Goal: Task Accomplishment & Management: Use online tool/utility

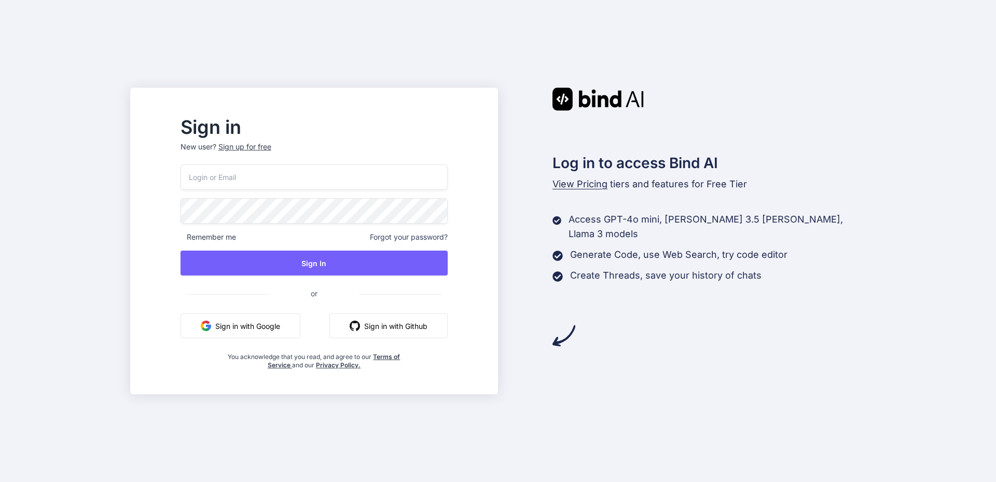
drag, startPoint x: 262, startPoint y: 177, endPoint x: 270, endPoint y: 188, distance: 14.0
click at [262, 177] on input "email" at bounding box center [314, 177] width 267 height 25
type input "shivank@yopmail.com"
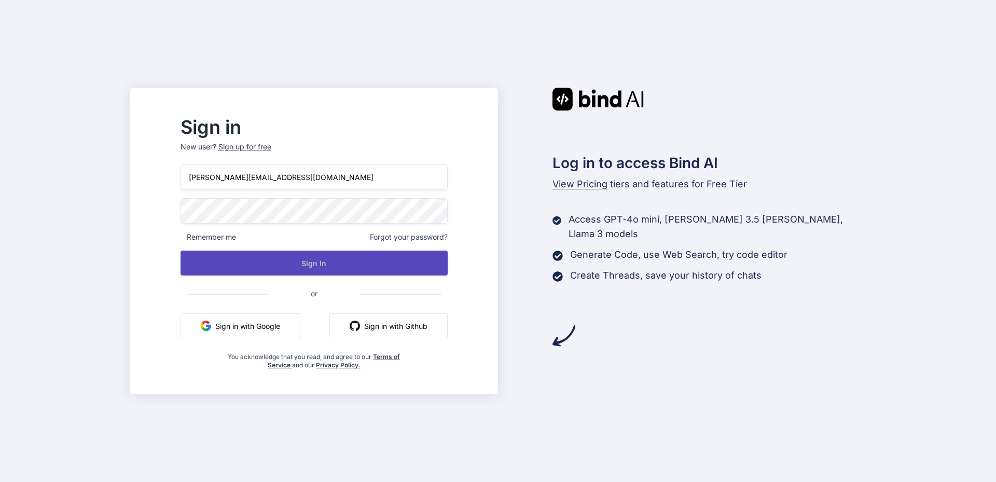
drag, startPoint x: 304, startPoint y: 254, endPoint x: 314, endPoint y: 255, distance: 10.9
click at [306, 255] on button "Sign In" at bounding box center [314, 263] width 267 height 25
click at [337, 270] on button "Sign In" at bounding box center [314, 263] width 267 height 25
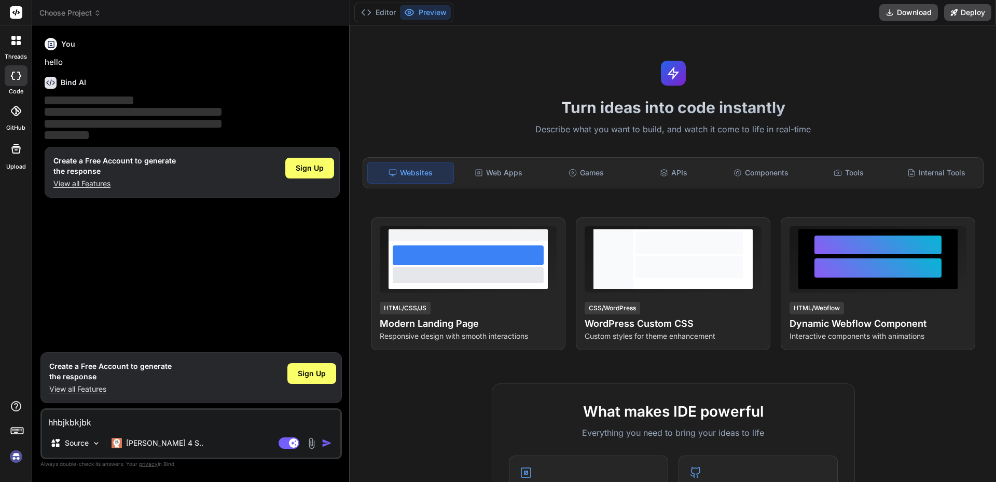
click at [136, 420] on textarea "hhbjkbkjbk" at bounding box center [191, 419] width 298 height 19
click at [351, 126] on div "Turn ideas into code instantly Describe what you want to build, and watch it co…" at bounding box center [673, 253] width 646 height 457
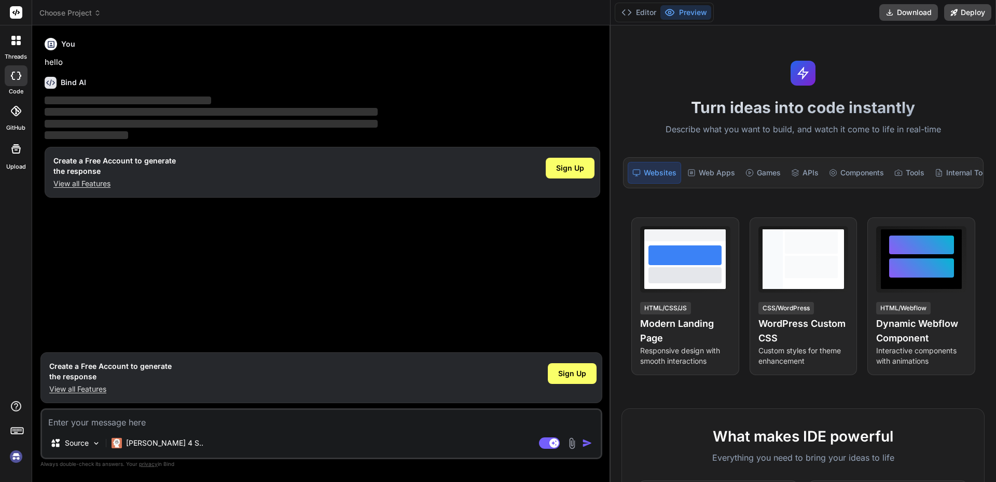
drag, startPoint x: 349, startPoint y: 125, endPoint x: 723, endPoint y: 199, distance: 381.5
click at [785, 123] on div "Choose Project Created with Pixso. Bind AI Web Search Created with Pixso. Code …" at bounding box center [514, 241] width 964 height 482
click at [583, 371] on span "Sign Up" at bounding box center [572, 373] width 28 height 10
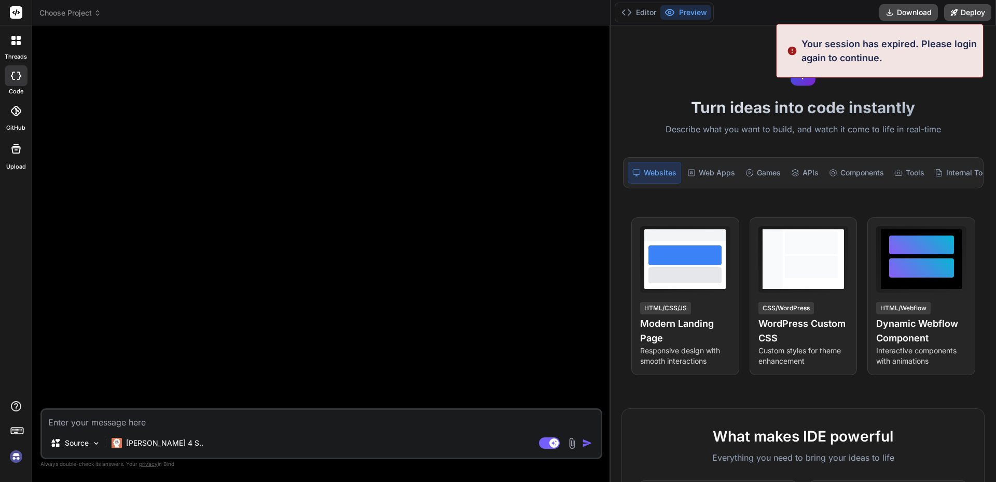
type textarea "x"
click at [190, 425] on textarea at bounding box center [321, 419] width 559 height 19
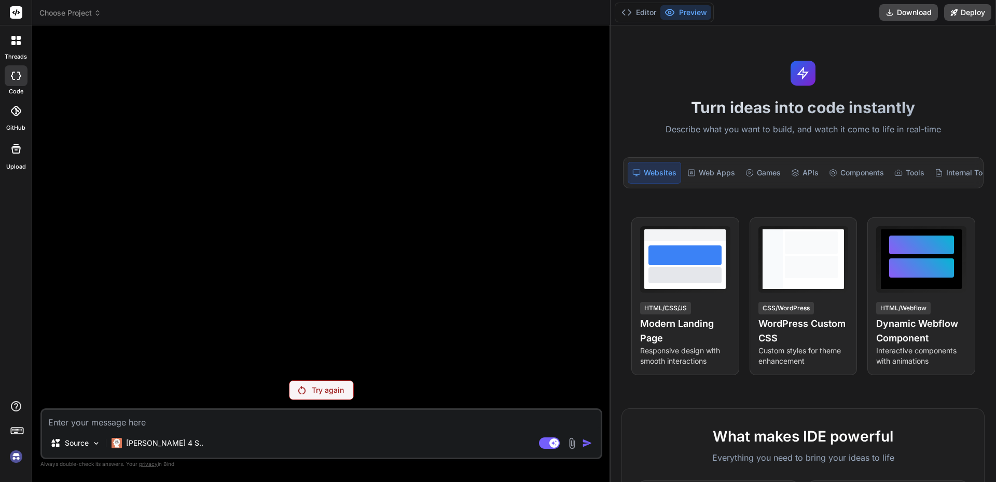
type textarea """
type textarea "x"
paste textarea "Hi Kendra, Can you please verify that THS now has all wound history? Additional…"
type textarea ""Hi Kendra, Can you please verify that THS now has all wound history? Additiona…"
type textarea "x"
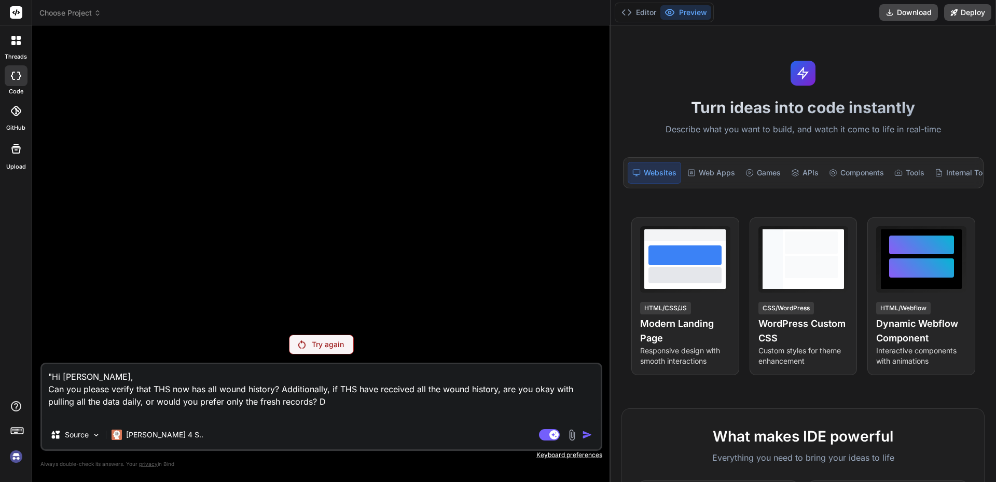
type textarea ""Hi Kendra, Can you please verify that THS now has all wound history? Additiona…"
type textarea "x"
type textarea ""Hi Kendra, Can you please verify that THS now has all wound history? Additiona…"
type textarea "x"
type textarea ""Hi Kendra, Can you please verify that THS now has all wound history? Additiona…"
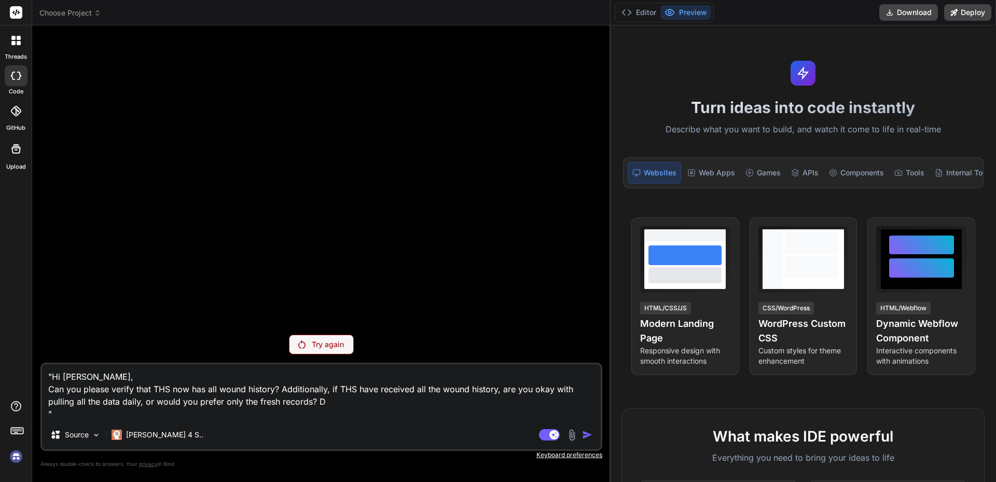
type textarea "x"
type textarea ""Hi Kendra, Can you please verify that THS now has all wound history? Additiona…"
type textarea "x"
type textarea ""Hi Kendra, Can you please verify that THS now has all wound history? Additiona…"
type textarea "x"
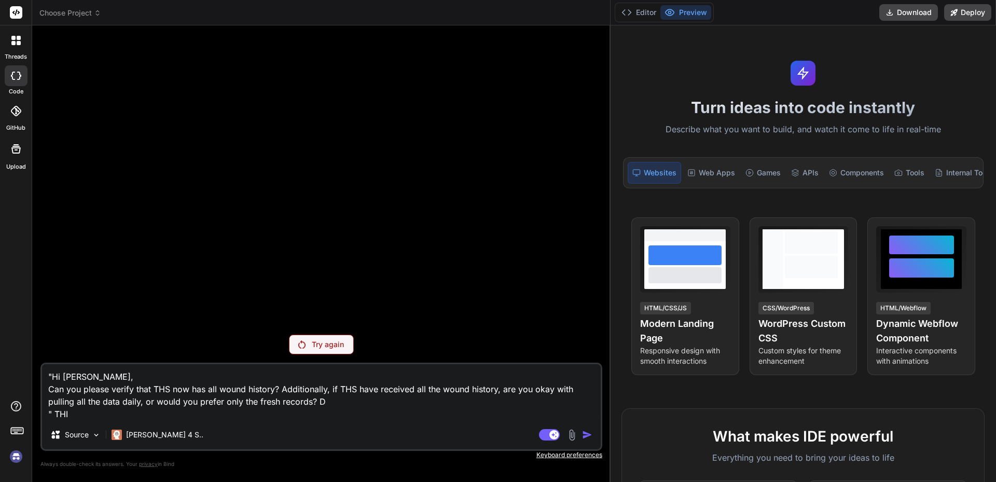
type textarea ""Hi Kendra, Can you please verify that THS now has all wound history? Additiona…"
type textarea "x"
type textarea ""Hi Kendra, Can you please verify that THS now has all wound history? Additiona…"
type textarea "x"
type textarea ""Hi Kendra, Can you please verify that THS now has all wound history? Additiona…"
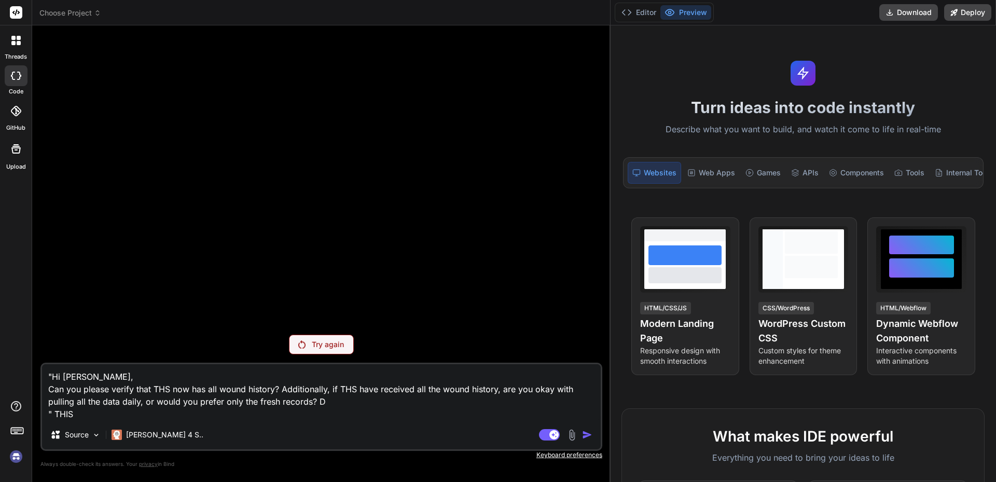
type textarea "x"
type textarea ""Hi Kendra, Can you please verify that THS now has all wound history? Additiona…"
type textarea "x"
type textarea ""Hi Kendra, Can you please verify that THS now has all wound history? Additiona…"
type textarea "x"
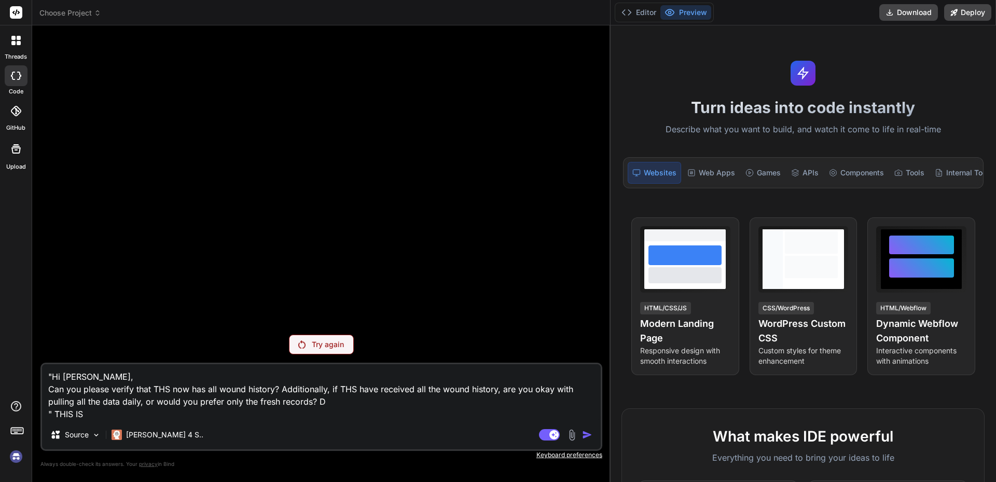
type textarea ""Hi Kendra, Can you please verify that THS now has all wound history? Additiona…"
type textarea "x"
type textarea ""Hi Kendra, Can you please verify that THS now has all wound history? Additiona…"
type textarea "x"
type textarea ""Hi Kendra, Can you please verify that THS now has all wound history? Additiona…"
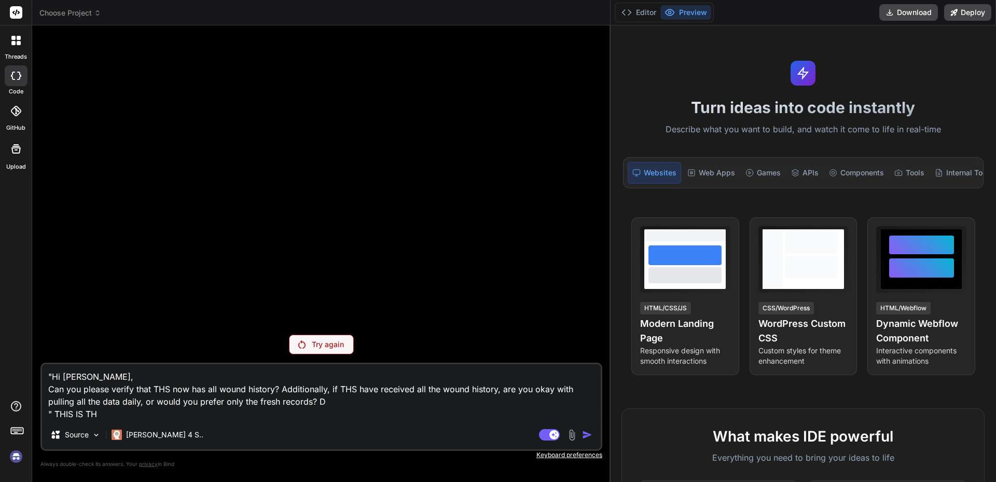
type textarea "x"
type textarea ""Hi Kendra, Can you please verify that THS now has all wound history? Additiona…"
type textarea "x"
type textarea ""Hi Kendra, Can you please verify that THS now has all wound history? Additiona…"
type textarea "x"
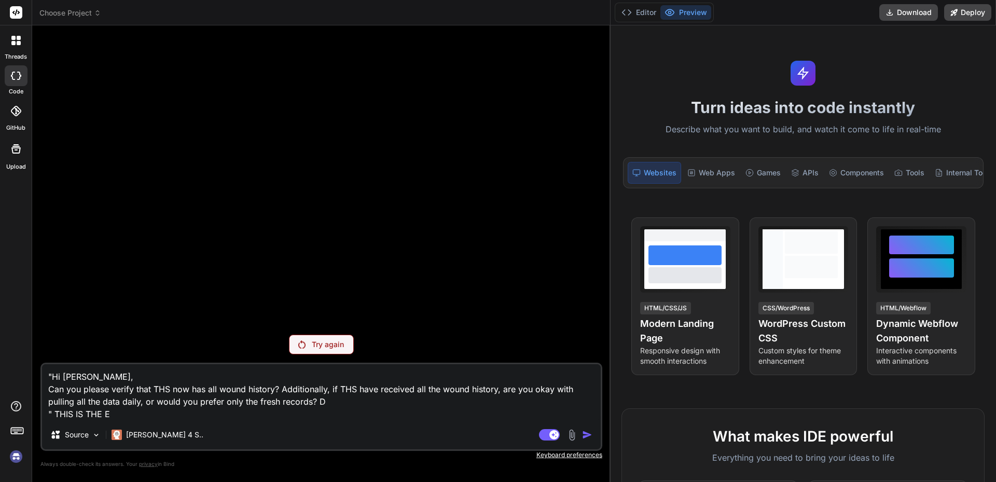
type textarea ""Hi Kendra, Can you please verify that THS now has all wound history? Additiona…"
type textarea "x"
type textarea ""Hi Kendra, Can you please verify that THS now has all wound history? Additiona…"
type textarea "x"
type textarea ""Hi Kendra, Can you please verify that THS now has all wound history? Additiona…"
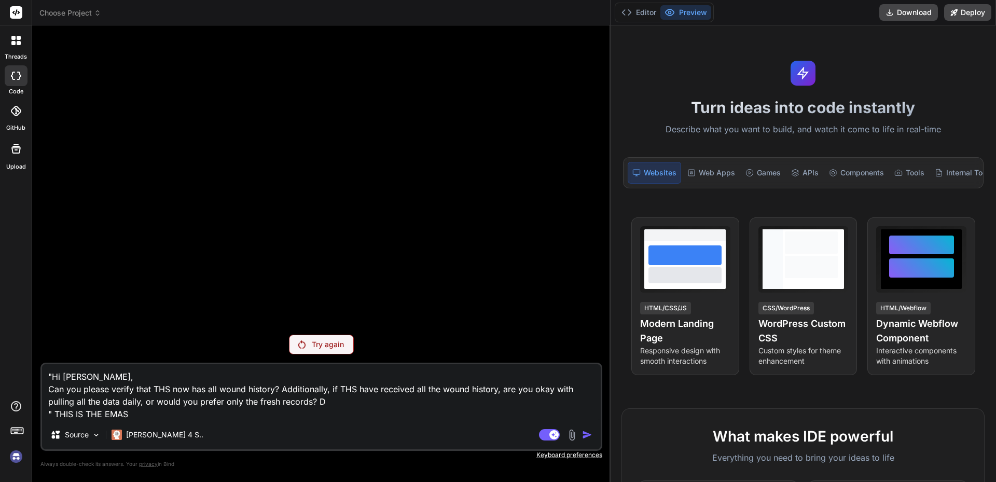
type textarea "x"
type textarea ""Hi Kendra, Can you please verify that THS now has all wound history? Additiona…"
type textarea "x"
type textarea ""Hi Kendra, Can you please verify that THS now has all wound history? Additiona…"
type textarea "x"
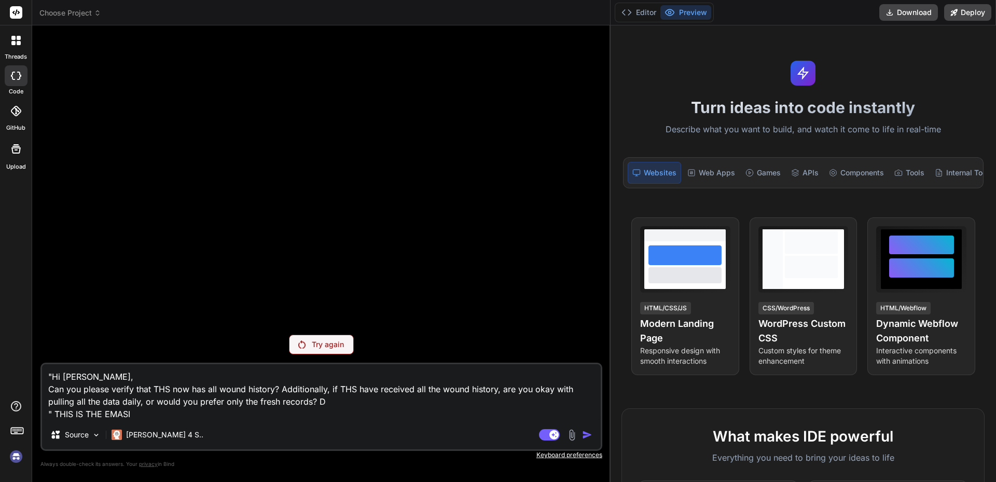
type textarea ""Hi Kendra, Can you please verify that THS now has all wound history? Additiona…"
type textarea "x"
type textarea ""Hi Kendra, Can you please verify that THS now has all wound history? Additiona…"
type textarea "x"
type textarea ""Hi Kendra, Can you please verify that THS now has all wound history? Additiona…"
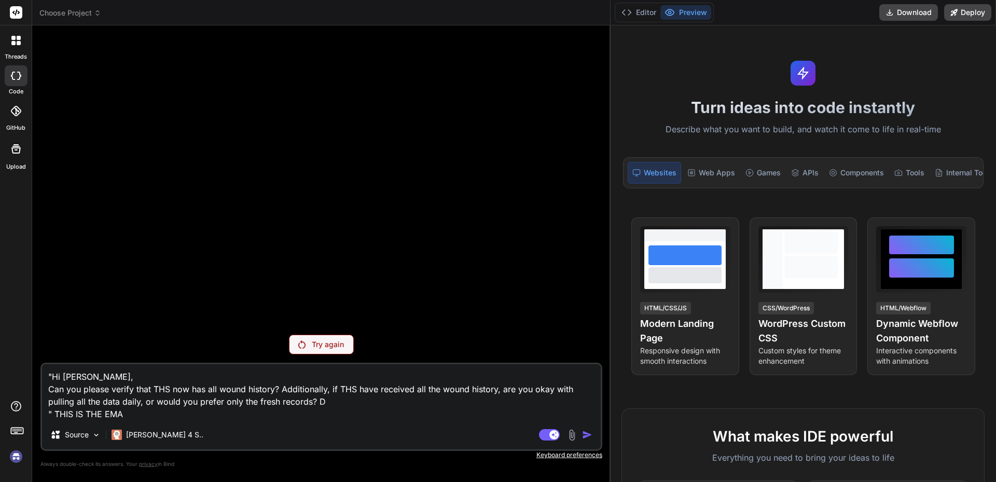
type textarea "x"
type textarea ""Hi Kendra, Can you please verify that THS now has all wound history? Additiona…"
type textarea "x"
type textarea ""Hi Kendra, Can you please verify that THS now has all wound history? Additiona…"
type textarea "x"
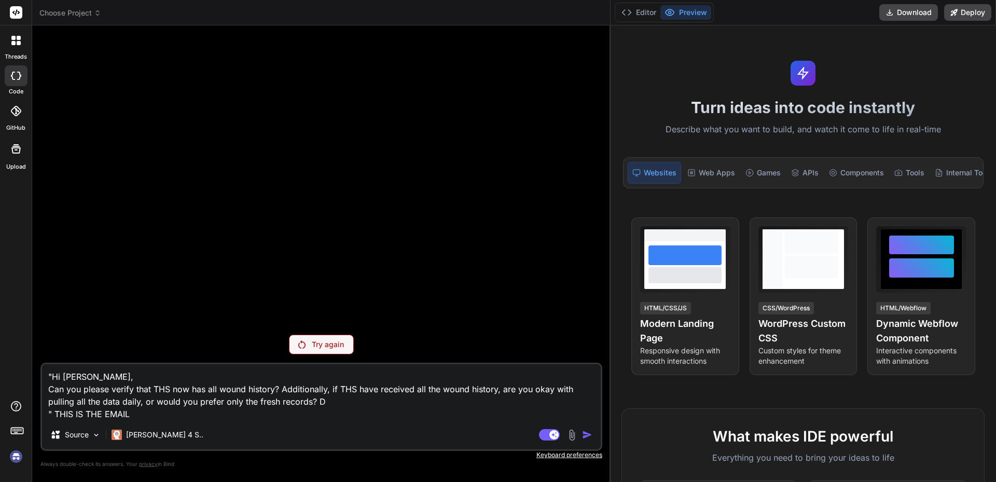
type textarea ""Hi Kendra, Can you please verify that THS now has all wound history? Additiona…"
type textarea "x"
type textarea ""Hi Kendra, Can you please verify that THS now has all wound history? Additiona…"
type textarea "x"
type textarea ""Hi Kendra, Can you please verify that THS now has all wound history? Additiona…"
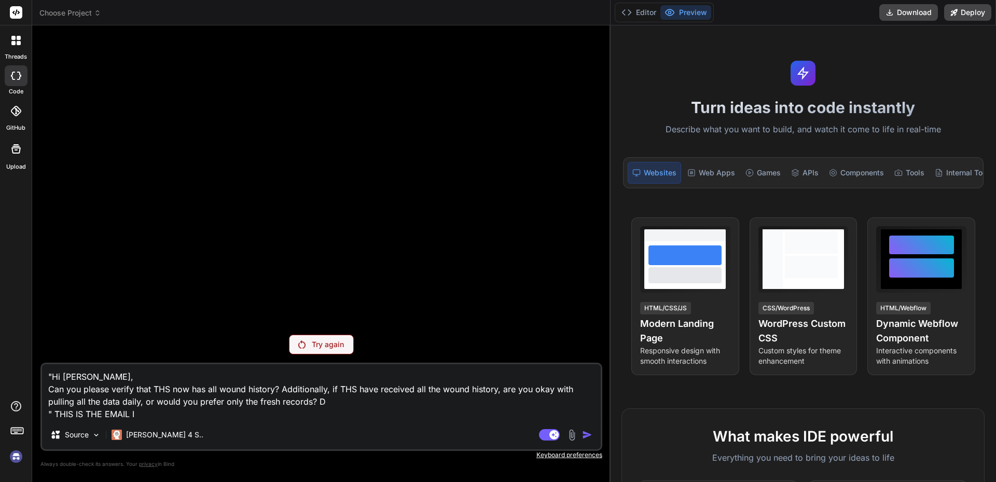
type textarea "x"
type textarea ""Hi Kendra, Can you please verify that THS now has all wound history? Additiona…"
type textarea "x"
type textarea ""Hi Kendra, Can you please verify that THS now has all wound history? Additiona…"
type textarea "x"
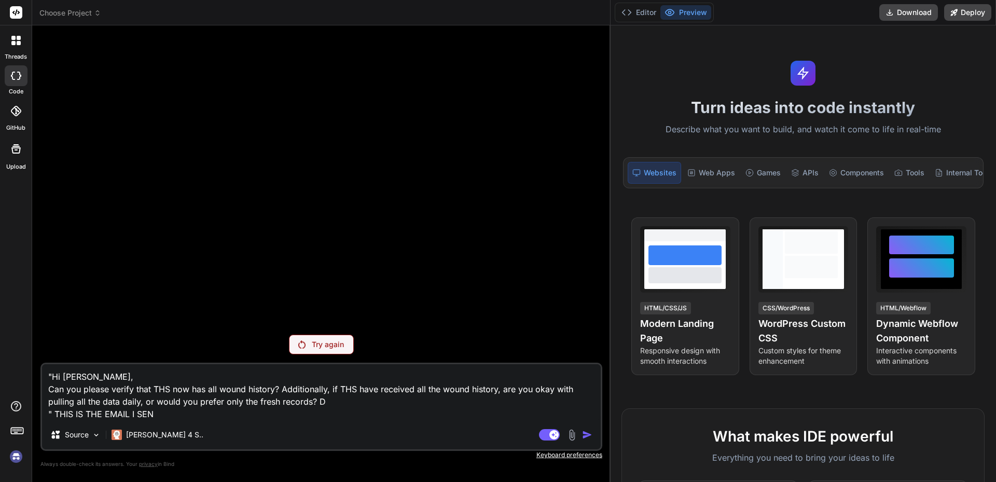
type textarea ""Hi Kendra, Can you please verify that THS now has all wound history? Additiona…"
type textarea "x"
type textarea ""Hi Kendra, Can you please verify that THS now has all wound history? Additiona…"
type textarea "x"
type textarea ""Hi Kendra, Can you please verify that THS now has all wound history? Additiona…"
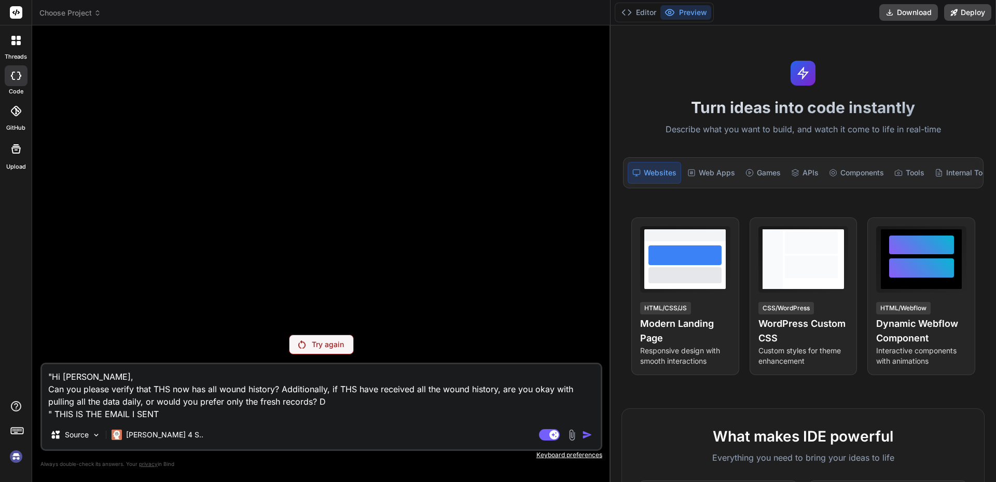
type textarea "x"
type textarea ""Hi Kendra, Can you please verify that THS now has all wound history? Additiona…"
type textarea "x"
type textarea ""Hi Kendra, Can you please verify that THS now has all wound history? Additiona…"
type textarea "x"
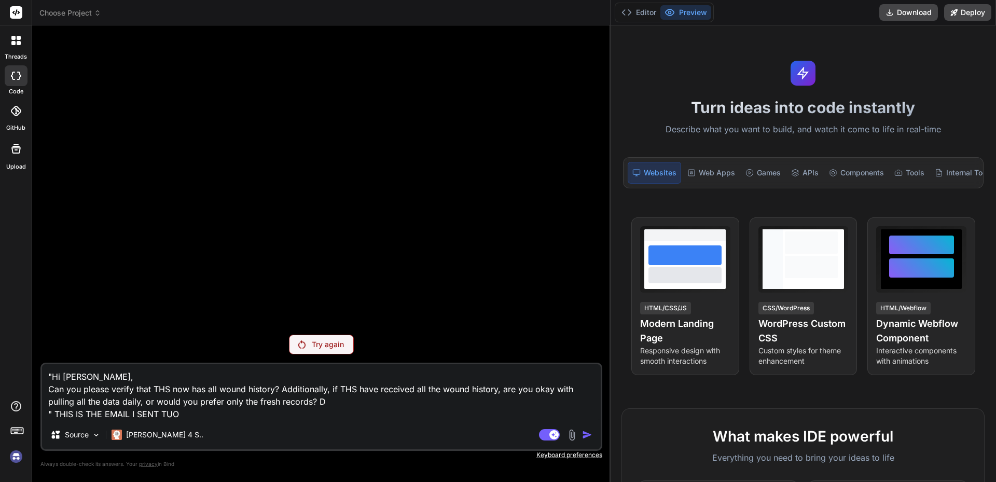
type textarea ""Hi Kendra, Can you please verify that THS now has all wound history? Additiona…"
type textarea "x"
type textarea ""Hi Kendra, Can you please verify that THS now has all wound history? Additiona…"
type textarea "x"
type textarea ""Hi Kendra, Can you please verify that THS now has all wound history? Additiona…"
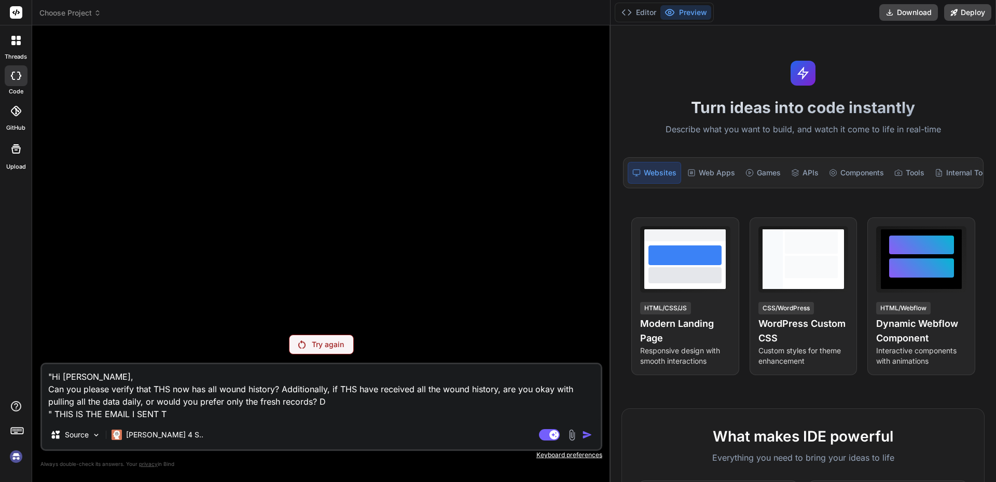
type textarea "x"
type textarea ""Hi Kendra, Can you please verify that THS now has all wound history? Additiona…"
type textarea "x"
type textarea ""Hi Kendra, Can you please verify that THS now has all wound history? Additiona…"
type textarea "x"
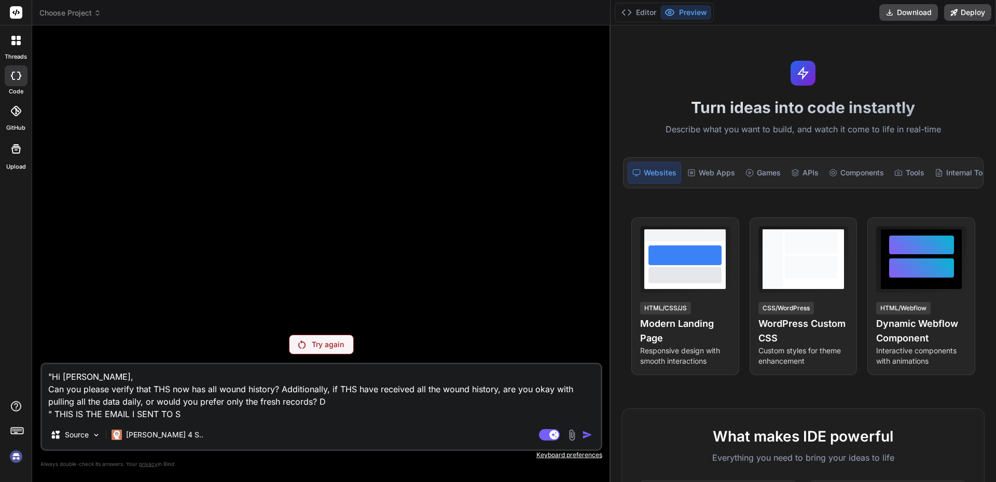
type textarea ""Hi Kendra, Can you please verify that THS now has all wound history? Additiona…"
type textarea "x"
type textarea ""Hi Kendra, Can you please verify that THS now has all wound history? Additiona…"
type textarea "x"
type textarea ""Hi Kendra, Can you please verify that THS now has all wound history? Additiona…"
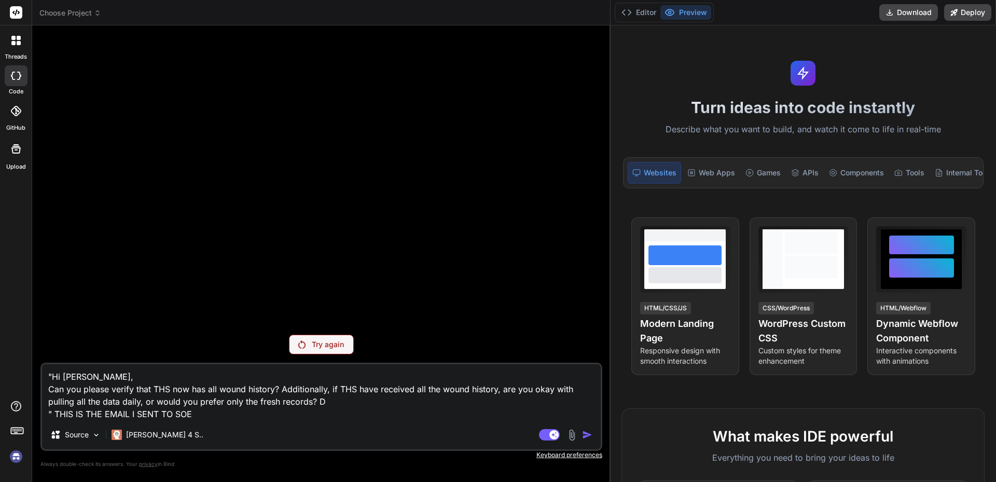
type textarea "x"
type textarea ""Hi Kendra, Can you please verify that THS now has all wound history? Additiona…"
type textarea "x"
type textarea ""Hi Kendra, Can you please verify that THS now has all wound history? Additiona…"
type textarea "x"
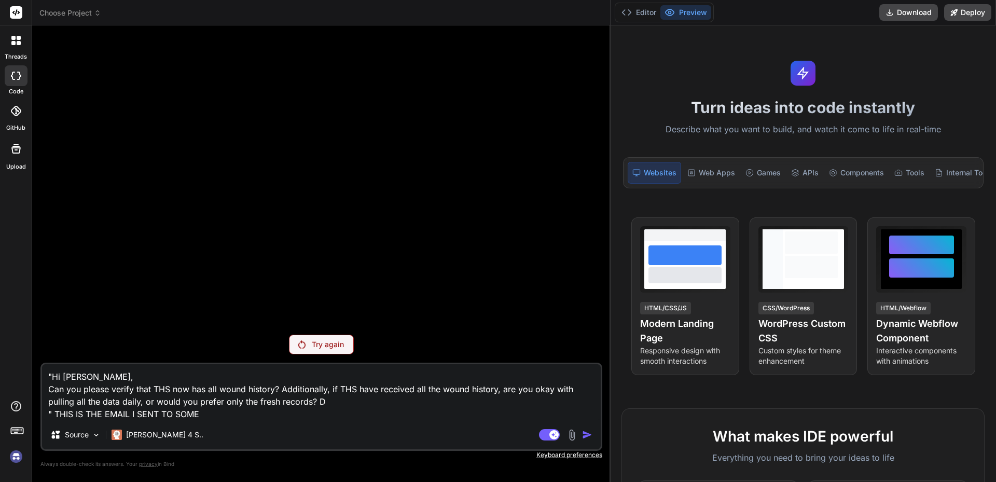
type textarea ""Hi Kendra, Can you please verify that THS now has all wound history? Additiona…"
type textarea "x"
type textarea ""Hi Kendra, Can you please verify that THS now has all wound history? Additiona…"
type textarea "x"
type textarea ""Hi Kendra, Can you please verify that THS now has all wound history? Additiona…"
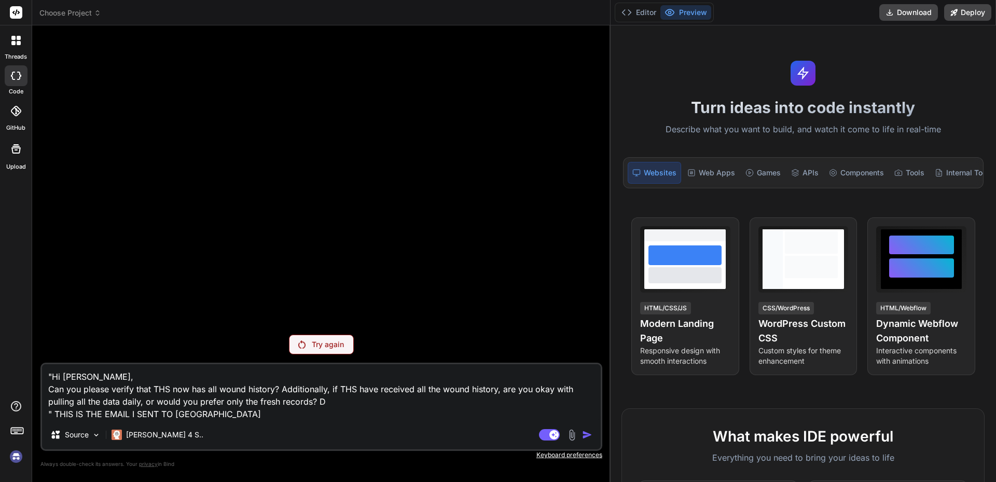
type textarea "x"
type textarea ""Hi Kendra, Can you please verify that THS now has all wound history? Additiona…"
type textarea "x"
type textarea ""Hi Kendra, Can you please verify that THS now has all wound history? Additiona…"
type textarea "x"
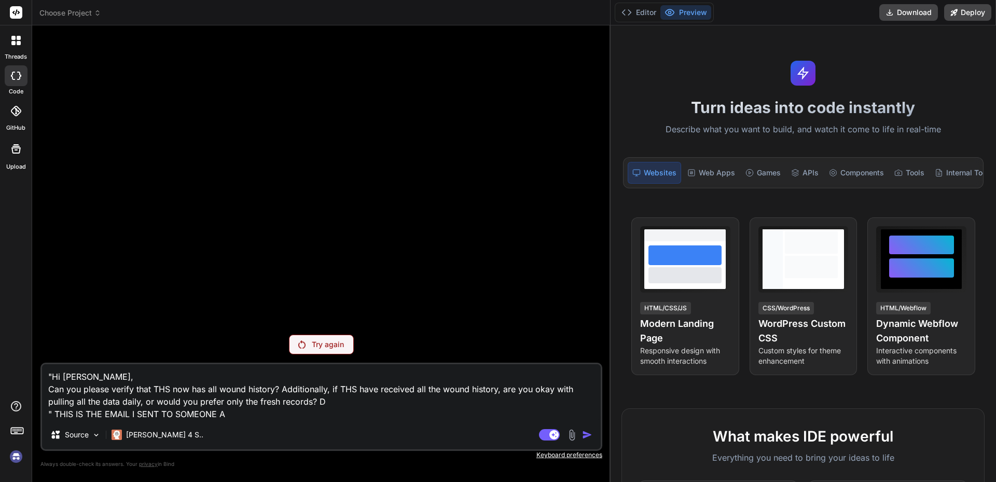
type textarea ""Hi Kendra, Can you please verify that THS now has all wound history? Additiona…"
type textarea "x"
type textarea ""Hi Kendra, Can you please verify that THS now has all wound history? Additiona…"
type textarea "x"
type textarea ""Hi Kendra, Can you please verify that THS now has all wound history? Additiona…"
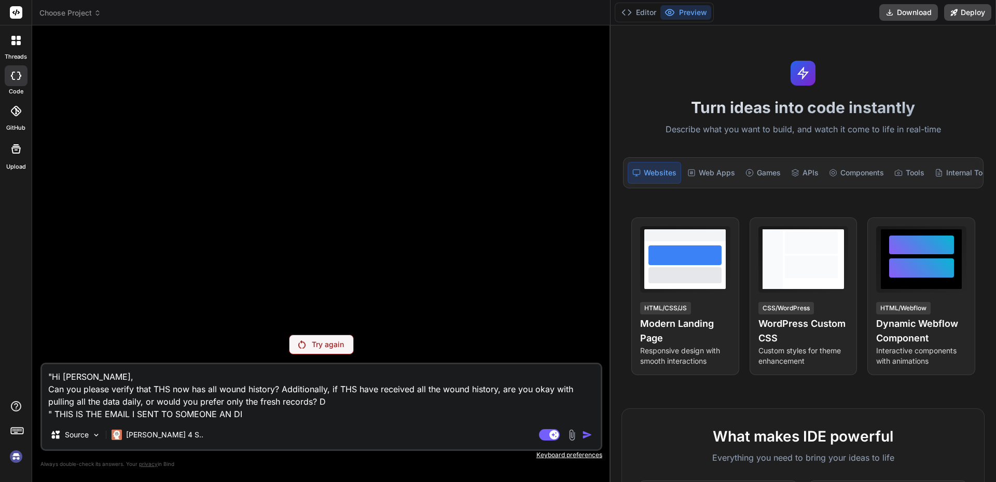
type textarea "x"
type textarea ""Hi Kendra, Can you please verify that THS now has all wound history? Additiona…"
type textarea "x"
type textarea ""Hi Kendra, Can you please verify that THS now has all wound history? Additiona…"
type textarea "x"
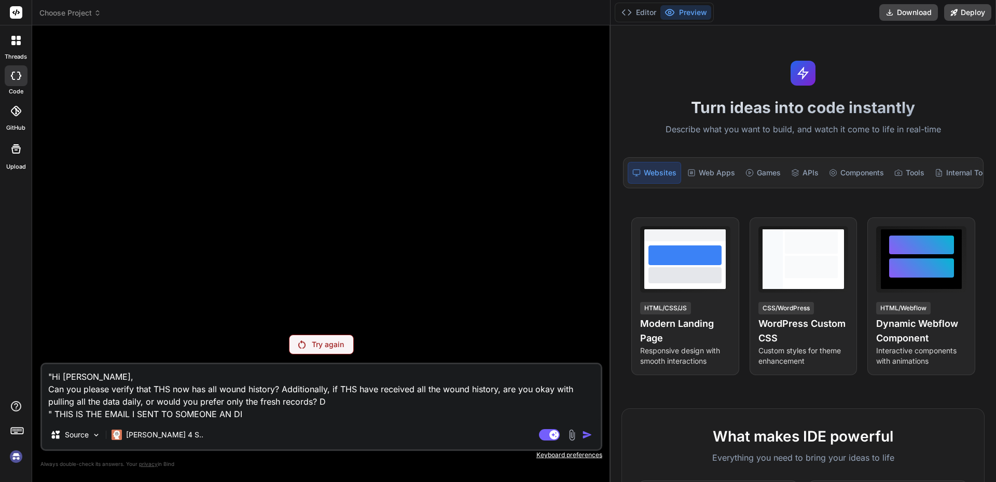
type textarea ""Hi Kendra, Can you please verify that THS now has all wound history? Additiona…"
type textarea "x"
type textarea ""Hi Kendra, Can you please verify that THS now has all wound history? Additiona…"
type textarea "x"
type textarea ""Hi Kendra, Can you please verify that THS now has all wound history? Additiona…"
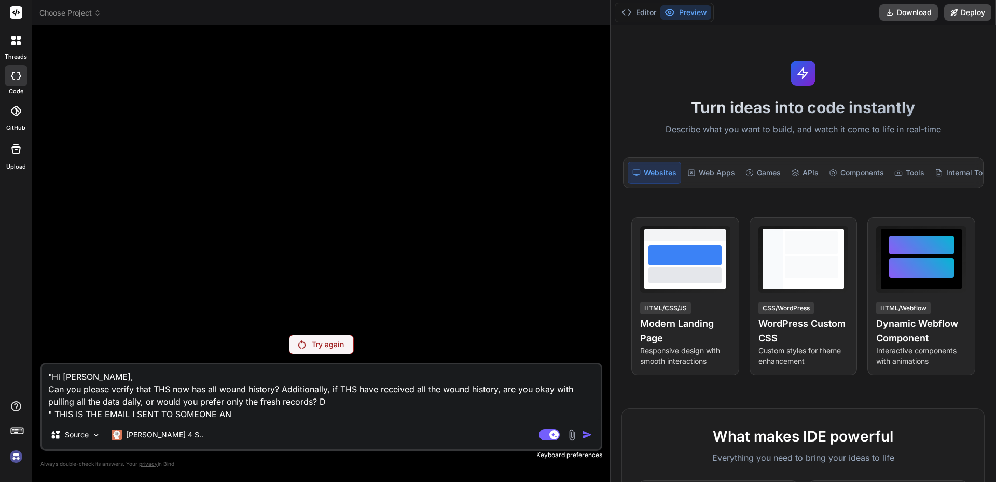
type textarea "x"
type textarea ""Hi Kendra, Can you please verify that THS now has all wound history? Additiona…"
type textarea "x"
type textarea ""Hi Kendra, Can you please verify that THS now has all wound history? Additiona…"
type textarea "x"
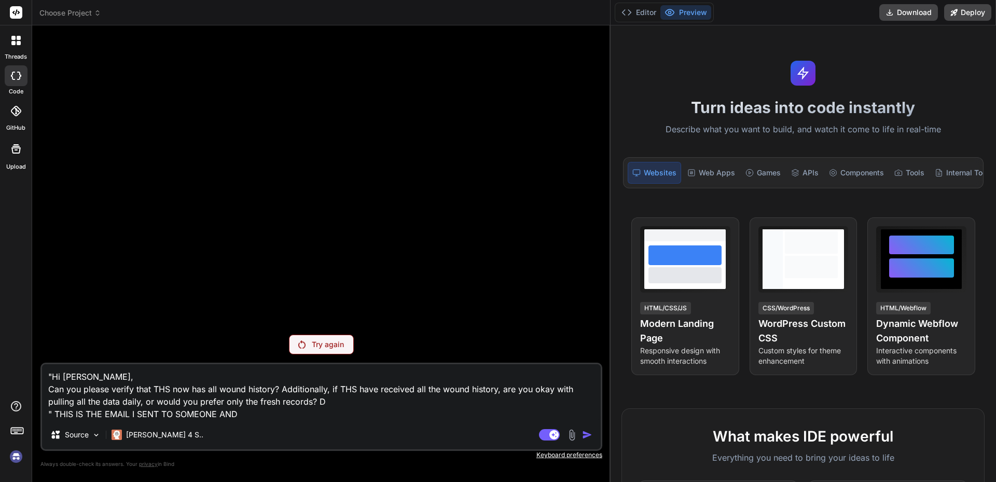
type textarea ""Hi Kendra, Can you please verify that THS now has all wound history? Additiona…"
type textarea "x"
type textarea ""Hi Kendra, Can you please verify that THS now has all wound history? Additiona…"
type textarea "x"
type textarea ""Hi Kendra, Can you please verify that THS now has all wound history? Additiona…"
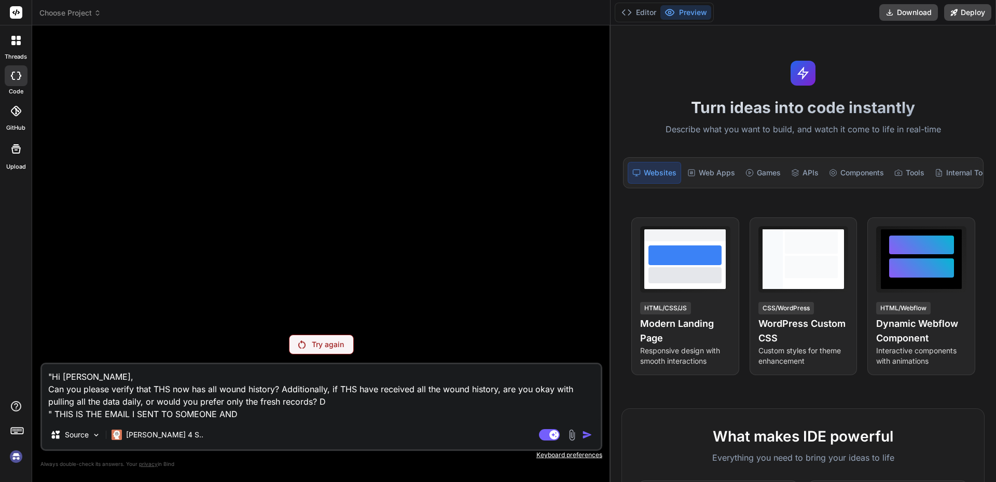
type textarea "x"
type textarea ""Hi Kendra, Can you please verify that THS now has all wound history? Additiona…"
type textarea "x"
type textarea ""Hi Kendra, Can you please verify that THS now has all wound history? Additiona…"
type textarea "x"
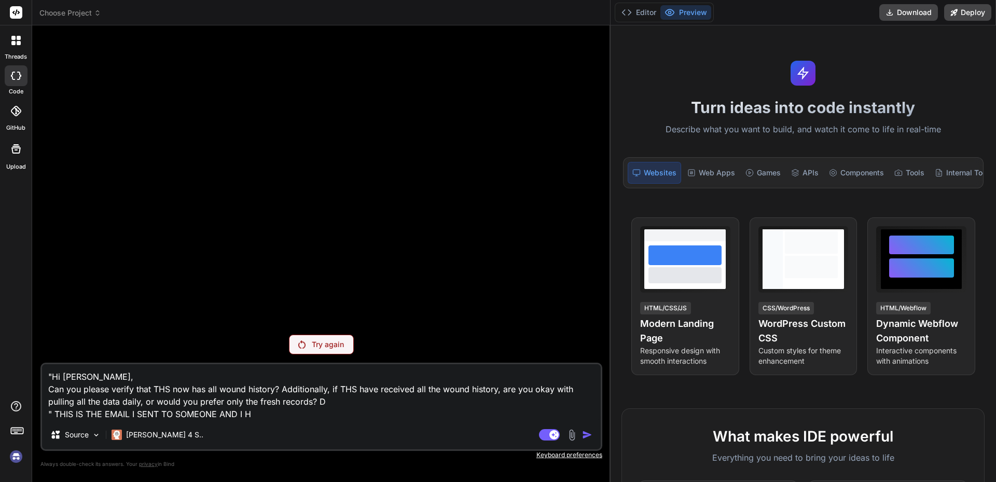
type textarea ""Hi Kendra, Can you please verify that THS now has all wound history? Additiona…"
type textarea "x"
type textarea ""Hi Kendra, Can you please verify that THS now has all wound history? Additiona…"
type textarea "x"
type textarea ""Hi Kendra, Can you please verify that THS now has all wound history? Additiona…"
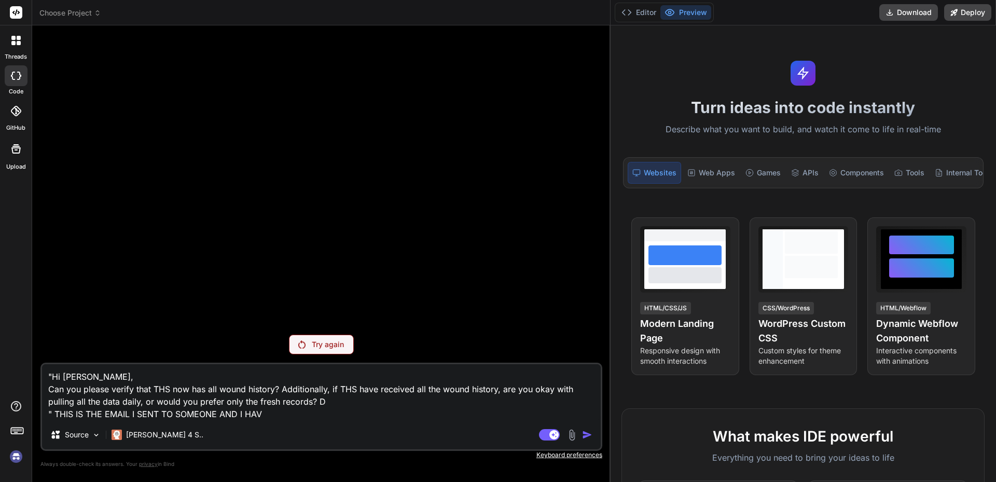
type textarea "x"
type textarea ""Hi Kendra, Can you please verify that THS now has all wound history? Additiona…"
type textarea "x"
type textarea ""Hi Kendra, Can you please verify that THS now has all wound history? Additiona…"
type textarea "x"
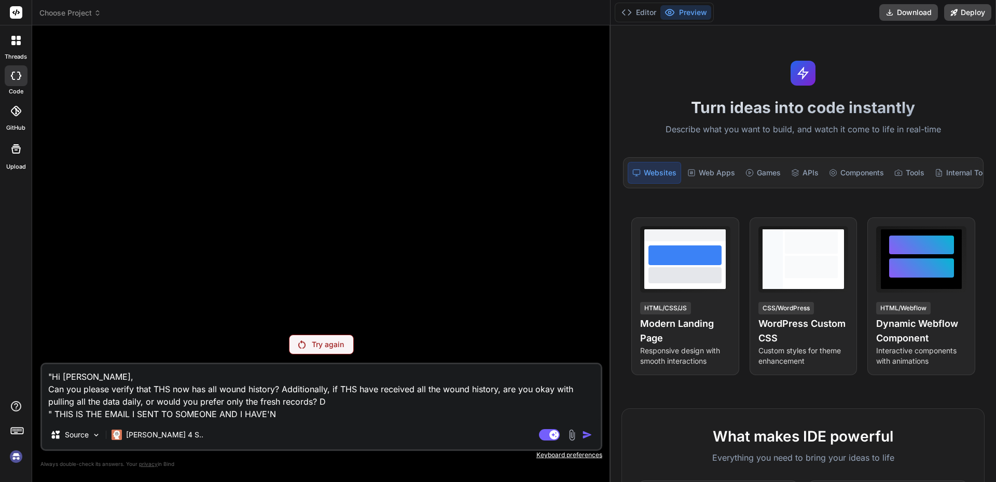
type textarea ""Hi Kendra, Can you please verify that THS now has all wound history? Additiona…"
type textarea "x"
type textarea ""Hi Kendra, Can you please verify that THS now has all wound history? Additiona…"
type textarea "x"
type textarea ""Hi Kendra, Can you please verify that THS now has all wound history? Additiona…"
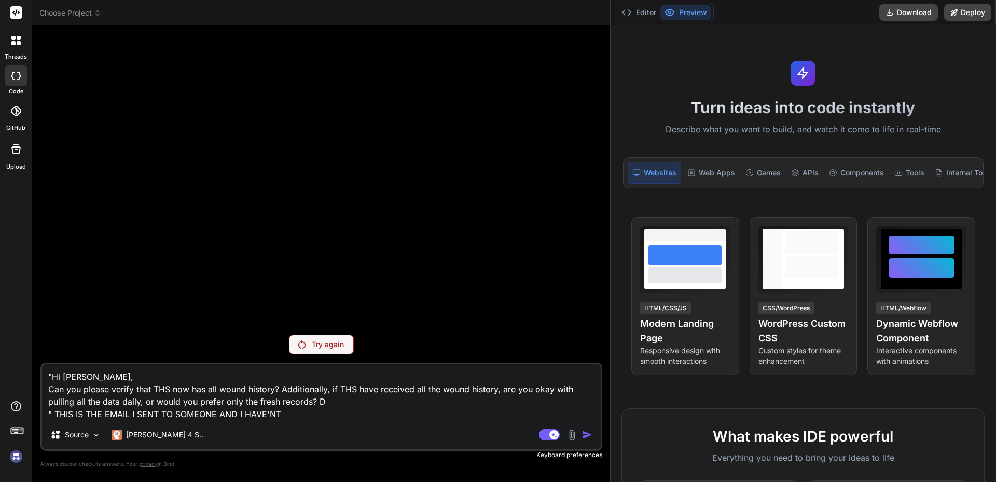
type textarea "x"
type textarea ""Hi Kendra, Can you please verify that THS now has all wound history? Additiona…"
type textarea "x"
type textarea ""Hi Kendra, Can you please verify that THS now has all wound history? Additiona…"
type textarea "x"
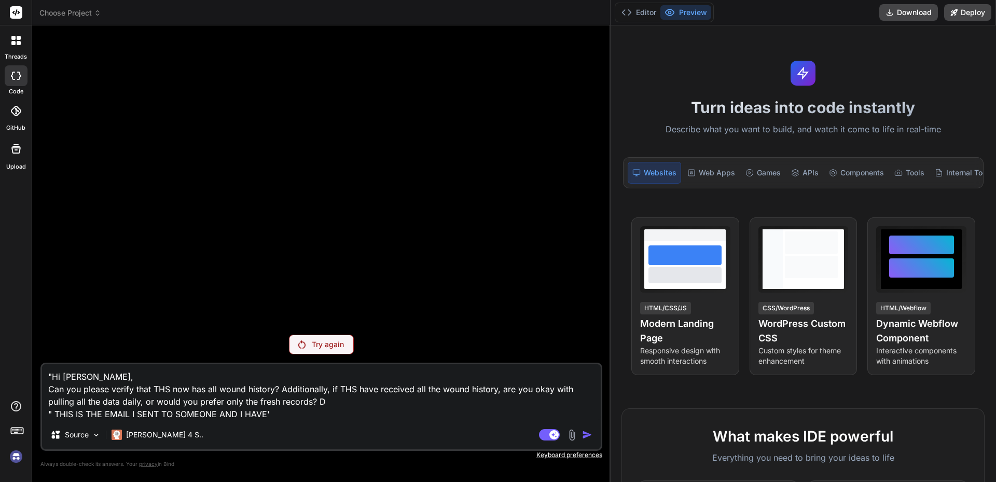
type textarea ""Hi Kendra, Can you please verify that THS now has all wound history? Additiona…"
type textarea "x"
type textarea ""Hi Kendra, Can you please verify that THS now has all wound history? Additiona…"
type textarea "x"
type textarea ""Hi Kendra, Can you please verify that THS now has all wound history? Additiona…"
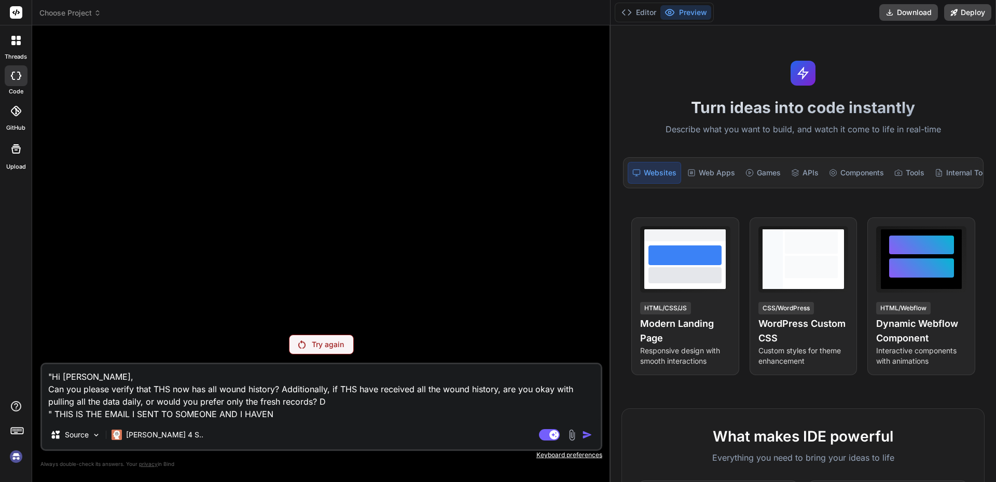
type textarea "x"
type textarea ""Hi Kendra, Can you please verify that THS now has all wound history? Additiona…"
type textarea "x"
type textarea ""Hi Kendra, Can you please verify that THS now has all wound history? Additiona…"
type textarea "x"
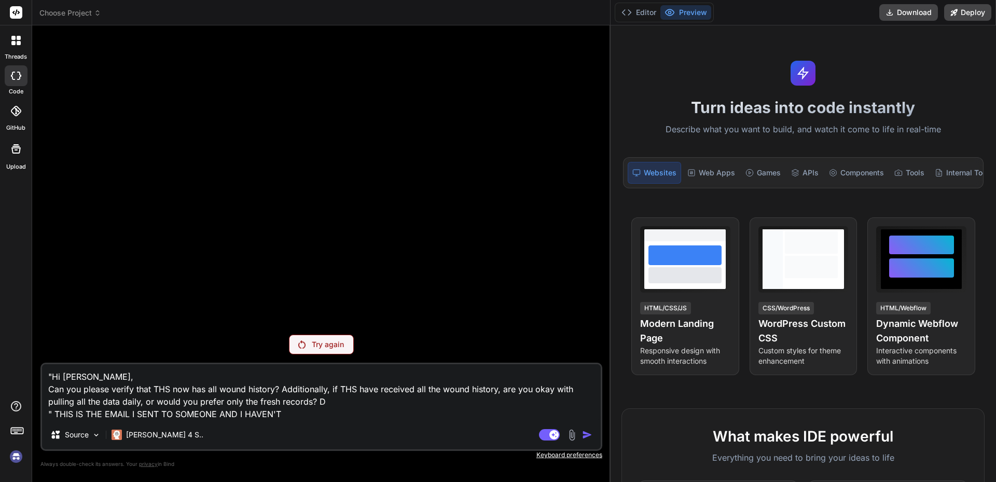
type textarea ""Hi Kendra, Can you please verify that THS now has all wound history? Additiona…"
type textarea "x"
type textarea ""Hi Kendra, Can you please verify that THS now has all wound history? Additiona…"
type textarea "x"
type textarea ""Hi Kendra, Can you please verify that THS now has all wound history? Additiona…"
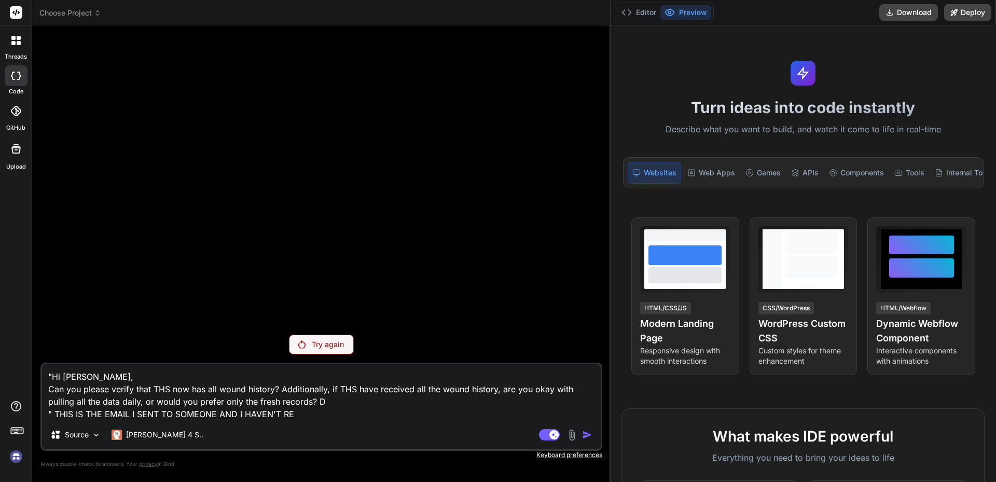
type textarea "x"
type textarea ""Hi Kendra, Can you please verify that THS now has all wound history? Additiona…"
type textarea "x"
type textarea ""Hi Kendra, Can you please verify that THS now has all wound history? Additiona…"
type textarea "x"
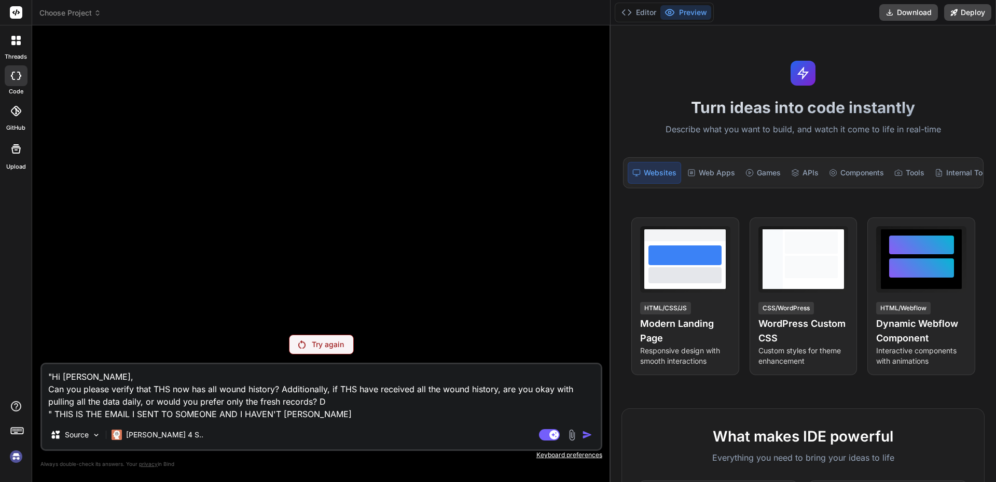
type textarea ""Hi Kendra, Can you please verify that THS now has all wound history? Additiona…"
type textarea "x"
type textarea ""Hi Kendra, Can you please verify that THS now has all wound history? Additiona…"
type textarea "x"
type textarea ""Hi Kendra, Can you please verify that THS now has all wound history? Additiona…"
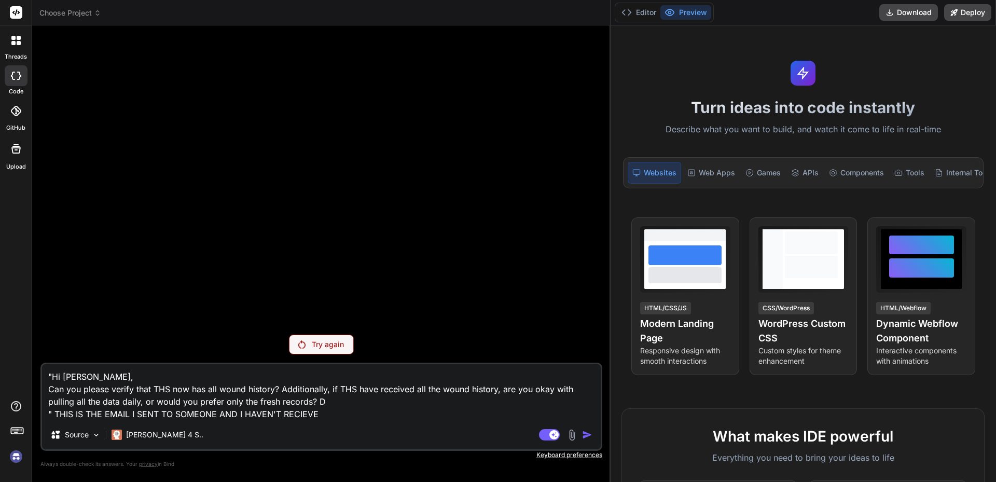
type textarea "x"
type textarea ""Hi Kendra, Can you please verify that THS now has all wound history? Additiona…"
type textarea "x"
type textarea ""Hi Kendra, Can you please verify that THS now has all wound history? Additiona…"
type textarea "x"
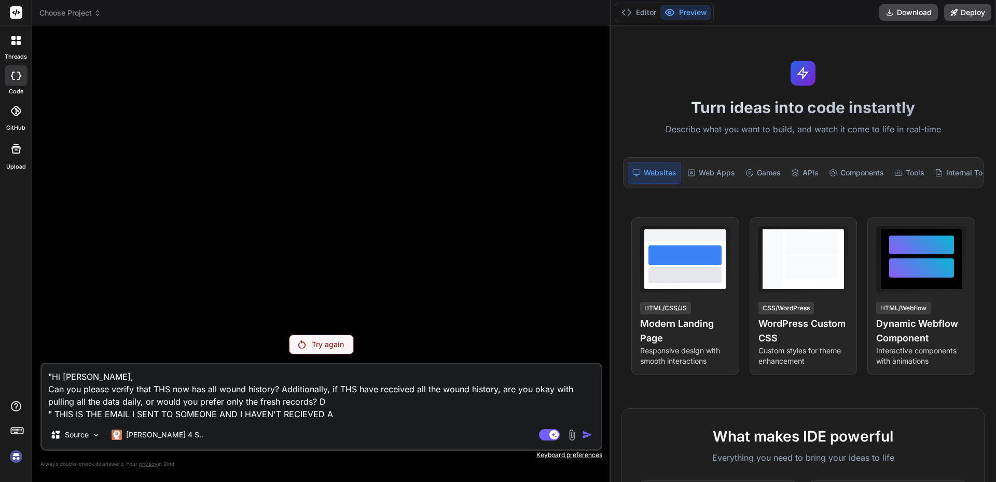
type textarea ""Hi Kendra, Can you please verify that THS now has all wound history? Additiona…"
type textarea "x"
type textarea ""Hi Kendra, Can you please verify that THS now has all wound history? Additiona…"
type textarea "x"
type textarea ""Hi Kendra, Can you please verify that THS now has all wound history? Additiona…"
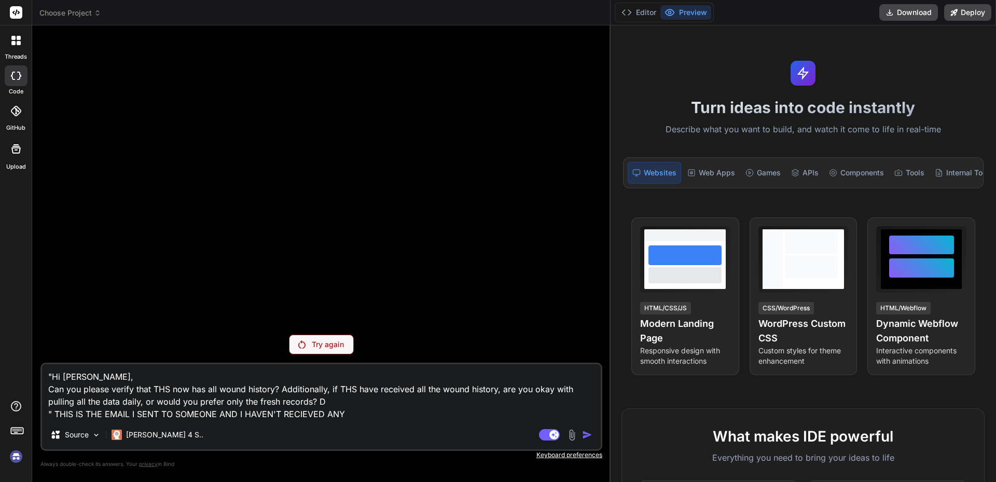
type textarea "x"
type textarea ""Hi Kendra, Can you please verify that THS now has all wound history? Additiona…"
type textarea "x"
type textarea ""Hi Kendra, Can you please verify that THS now has all wound history? Additiona…"
type textarea "x"
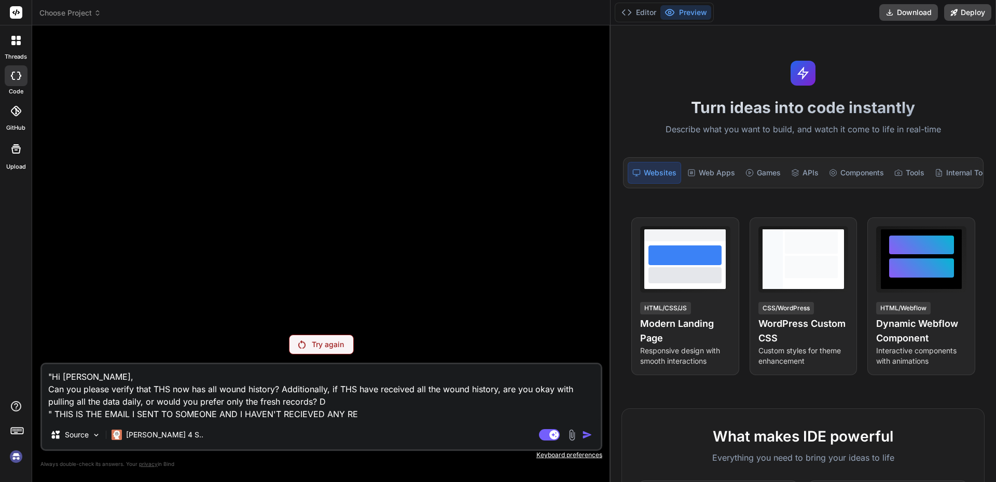
type textarea ""Hi Kendra, Can you please verify that THS now has all wound history? Additiona…"
type textarea "x"
type textarea ""Hi Kendra, Can you please verify that THS now has all wound history? Additiona…"
type textarea "x"
type textarea ""Hi Kendra, Can you please verify that THS now has all wound history? Additiona…"
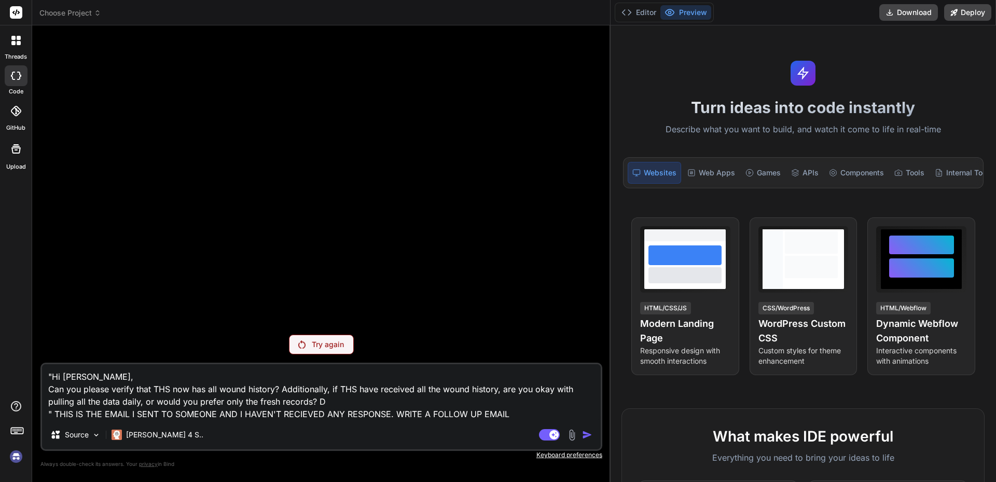
click at [301, 342] on img at bounding box center [301, 344] width 7 height 8
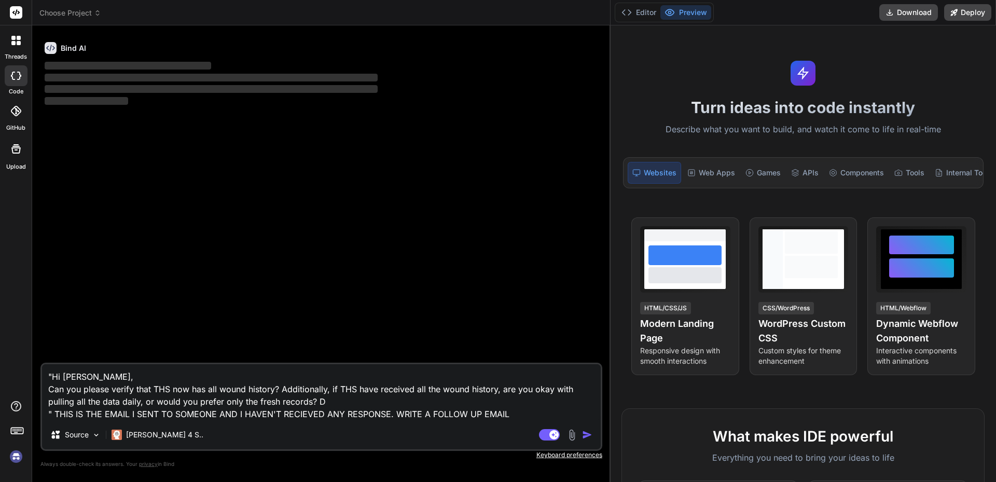
click at [512, 413] on textarea ""Hi Kendra, Can you please verify that THS now has all wound history? Additiona…" at bounding box center [321, 392] width 559 height 56
click at [587, 437] on img "button" at bounding box center [587, 435] width 10 height 10
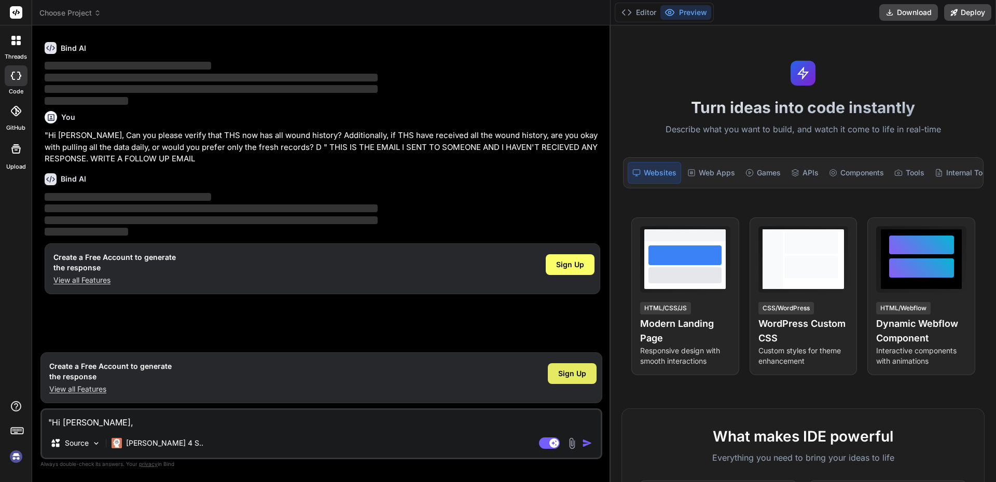
click at [560, 380] on div "Sign Up" at bounding box center [572, 373] width 49 height 21
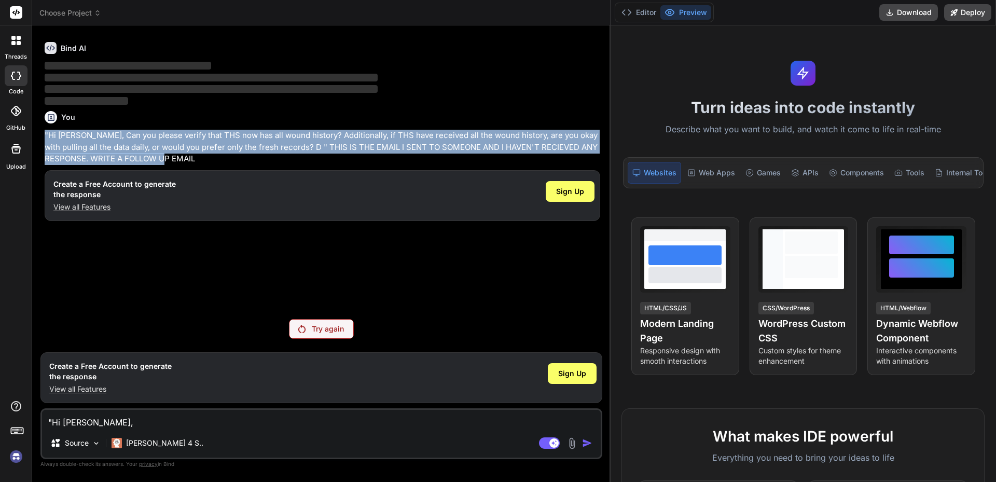
drag, startPoint x: 197, startPoint y: 159, endPoint x: 36, endPoint y: 127, distance: 164.6
click at [36, 127] on div "Bind AI Web Search Created with Pixso. Code Generator Bind AI ‌ ‌ ‌ ‌ You "Hi K…" at bounding box center [321, 253] width 579 height 456
copy p ""Hi Kendra, Can you please verify that THS now has all wound history? Additiona…"
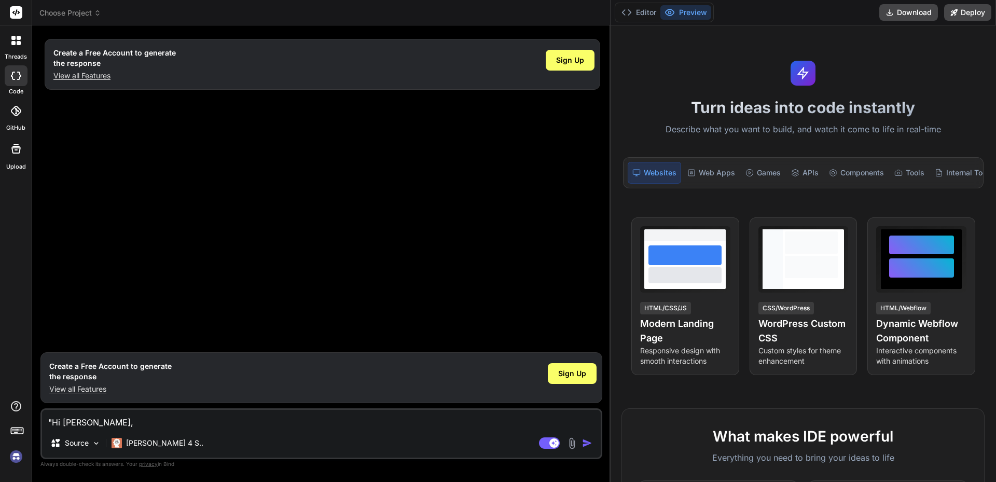
click at [80, 75] on p "View all Features" at bounding box center [114, 76] width 122 height 10
click at [166, 423] on textarea ""Hi Kendra, Can you please verify that THS now has all wound history? Additiona…" at bounding box center [321, 419] width 559 height 19
paste textarea ""Hi Kendra, Can you please verify that THS now has all wound history? Additiona…"
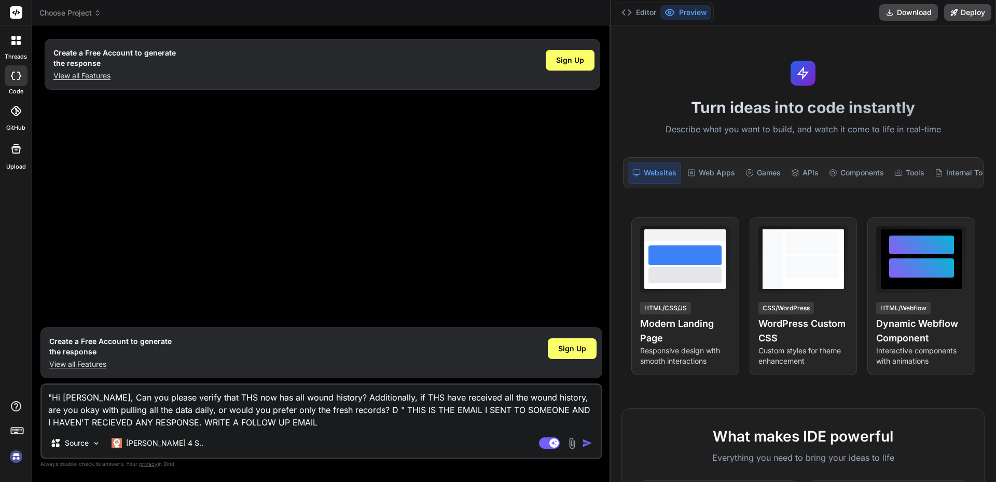
click at [587, 445] on img "button" at bounding box center [587, 443] width 10 height 10
click at [586, 445] on img "button" at bounding box center [587, 443] width 10 height 10
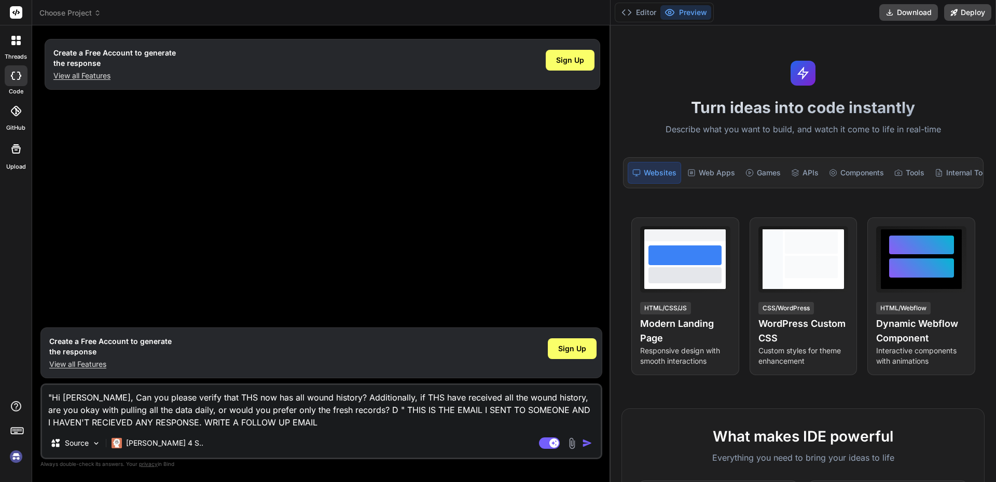
click at [586, 444] on img "button" at bounding box center [587, 443] width 10 height 10
click at [586, 443] on img "button" at bounding box center [587, 443] width 10 height 10
click at [574, 352] on span "Sign Up" at bounding box center [572, 349] width 28 height 10
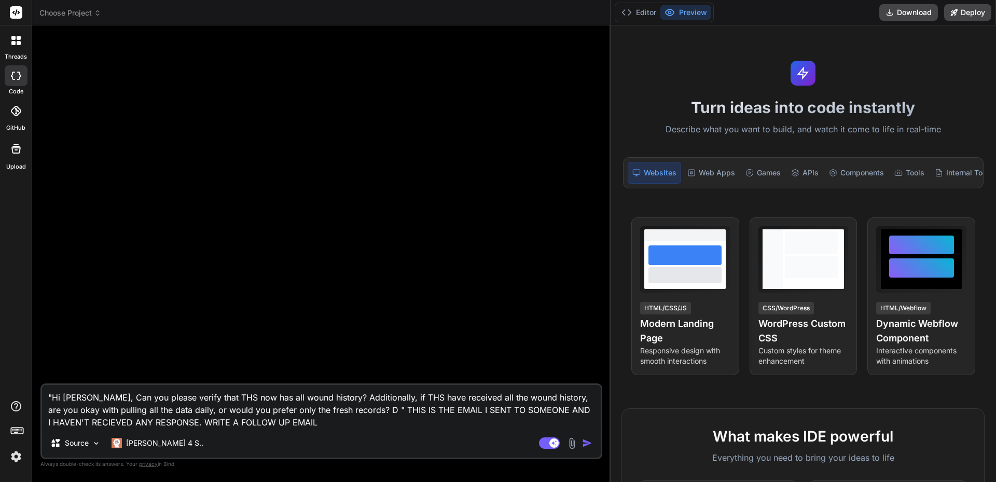
click at [337, 421] on textarea ""Hi Kendra, Can you please verify that THS now has all wound history? Additiona…" at bounding box center [321, 407] width 559 height 44
click at [588, 442] on img "button" at bounding box center [587, 443] width 10 height 10
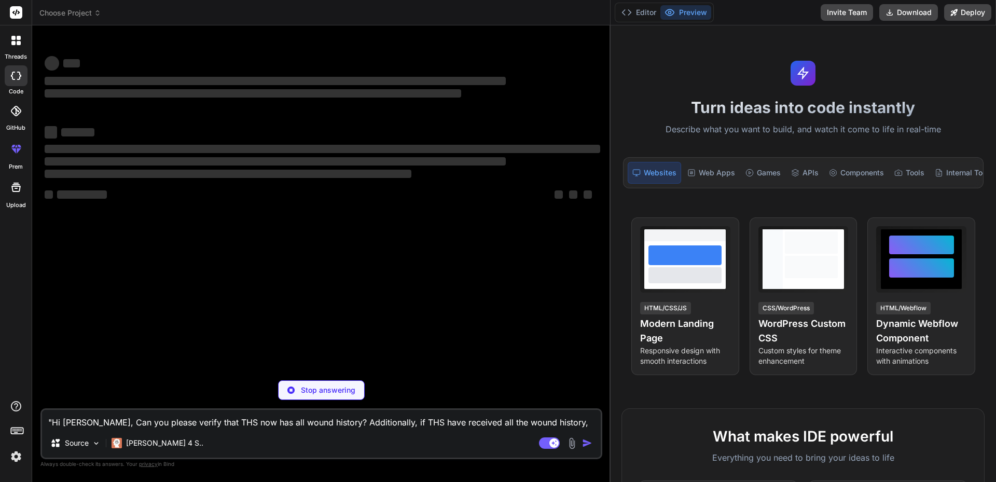
click at [239, 79] on span "‌" at bounding box center [275, 81] width 461 height 8
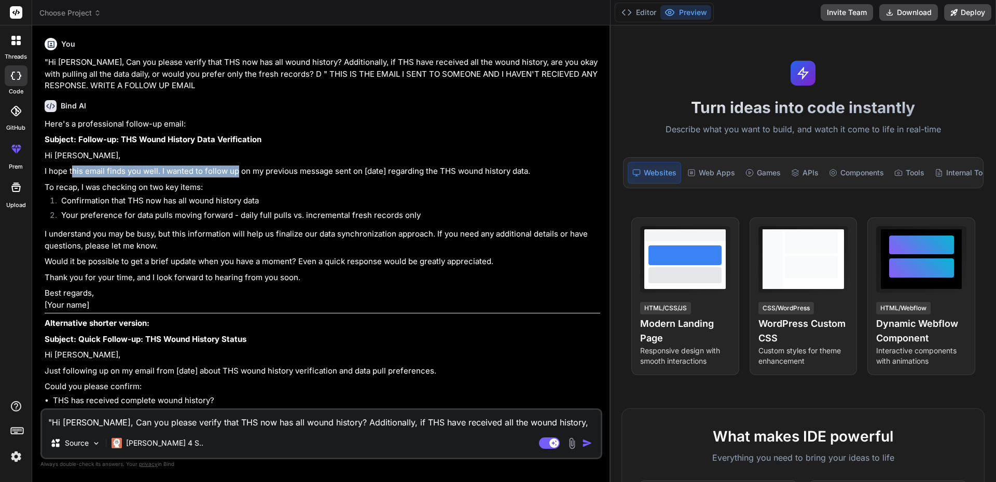
drag, startPoint x: 73, startPoint y: 168, endPoint x: 236, endPoint y: 167, distance: 163.5
click at [236, 167] on p "I hope this email finds you well. I wanted to follow up on my previous message …" at bounding box center [323, 172] width 556 height 12
click at [242, 166] on p "I hope this email finds you well. I wanted to follow up on my previous message …" at bounding box center [323, 172] width 556 height 12
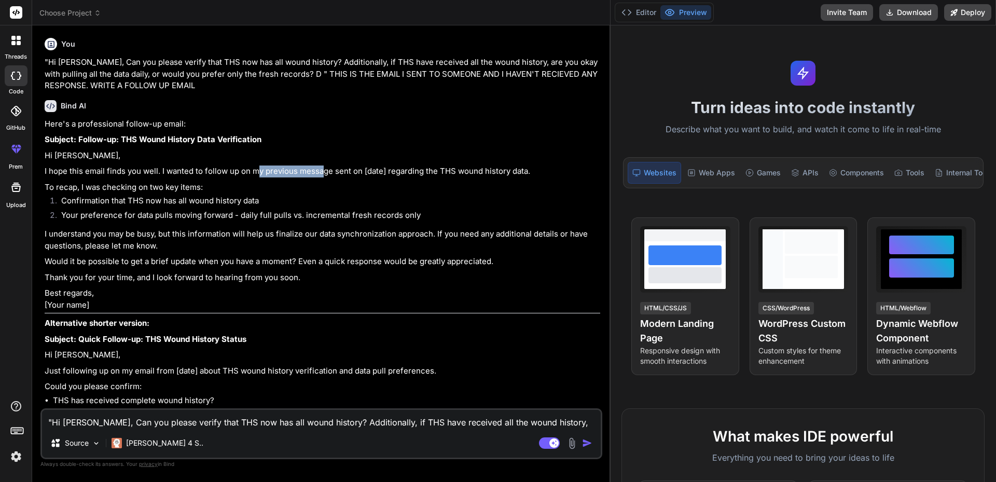
drag, startPoint x: 256, startPoint y: 169, endPoint x: 352, endPoint y: 169, distance: 96.5
click at [324, 174] on p "I hope this email finds you well. I wanted to follow up on my previous message …" at bounding box center [323, 172] width 556 height 12
drag, startPoint x: 352, startPoint y: 169, endPoint x: 371, endPoint y: 171, distance: 18.3
click at [353, 169] on p "I hope this email finds you well. I wanted to follow up on my previous message …" at bounding box center [323, 172] width 556 height 12
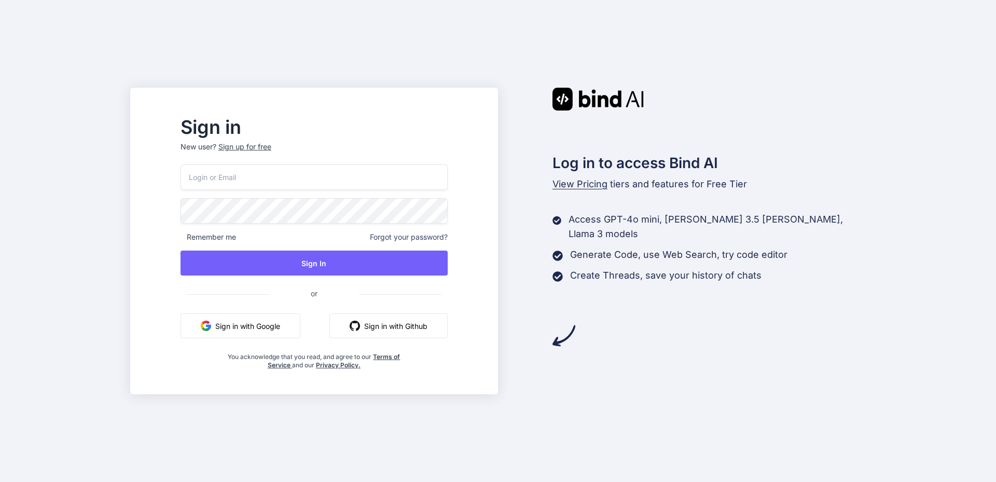
click at [292, 182] on input "email" at bounding box center [314, 177] width 267 height 25
type input "[PERSON_NAME][EMAIL_ADDRESS][DOMAIN_NAME]"
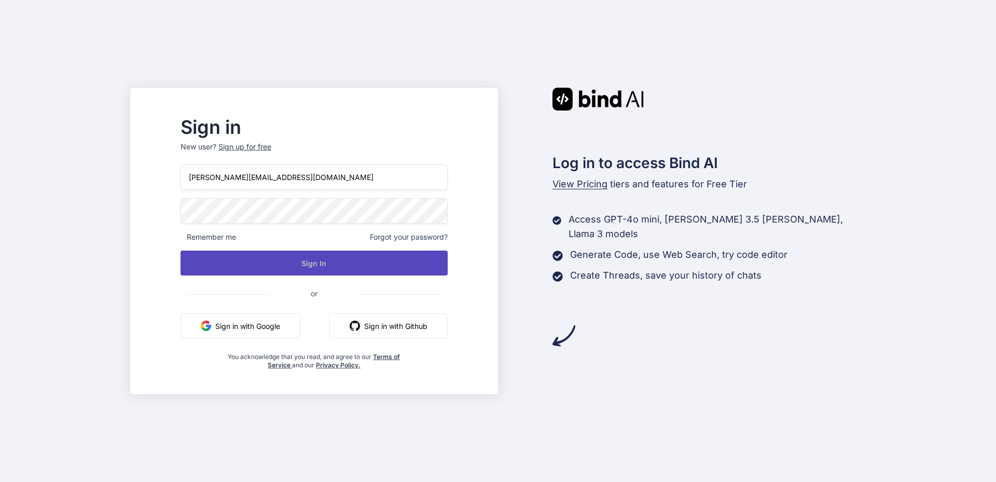
click at [323, 261] on button "Sign In" at bounding box center [314, 263] width 267 height 25
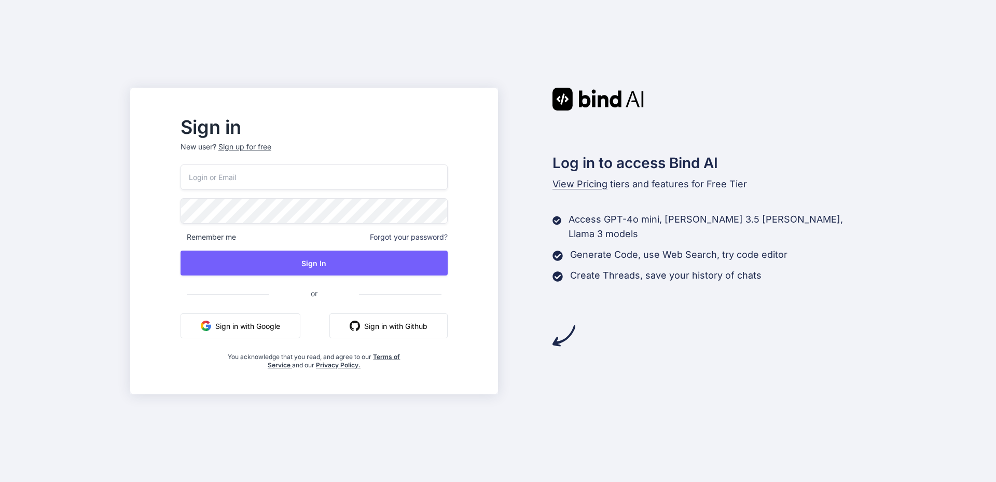
click at [315, 180] on input "email" at bounding box center [314, 177] width 267 height 25
type input "[PERSON_NAME][EMAIL_ADDRESS][DOMAIN_NAME]"
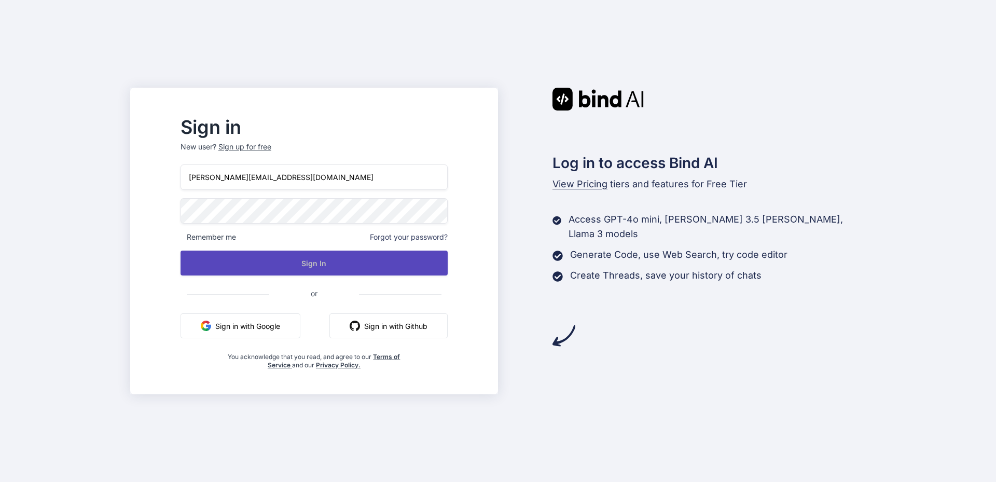
click at [394, 274] on button "Sign In" at bounding box center [314, 263] width 267 height 25
click at [394, 270] on button "Sign In" at bounding box center [314, 263] width 267 height 25
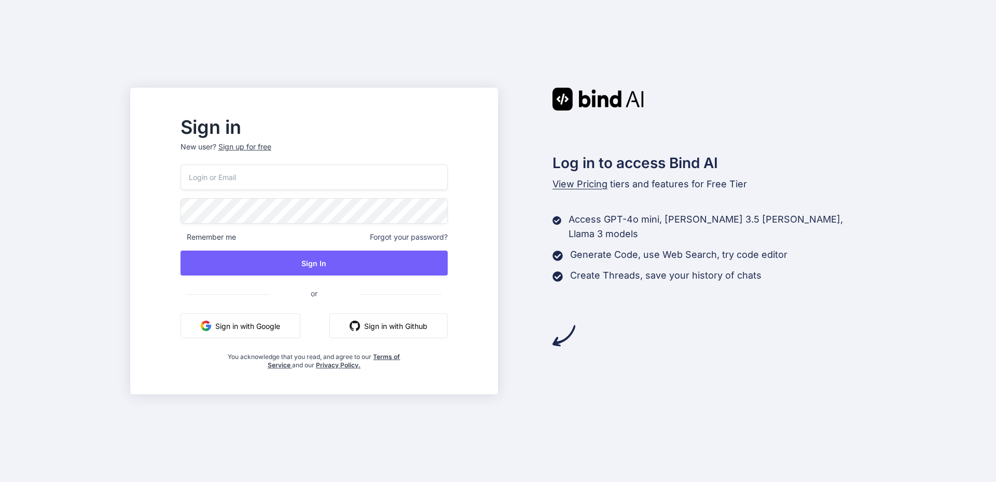
click at [326, 177] on input "email" at bounding box center [314, 177] width 267 height 25
type input "[PERSON_NAME][EMAIL_ADDRESS][DOMAIN_NAME]"
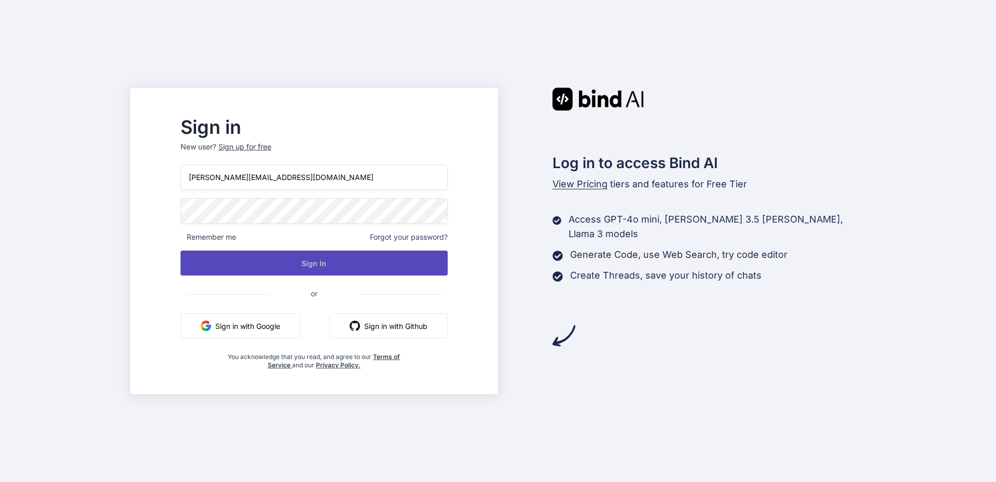
click at [341, 267] on button "Sign In" at bounding box center [314, 263] width 267 height 25
click at [340, 263] on button "Sign In" at bounding box center [314, 263] width 267 height 25
